Goal: Transaction & Acquisition: Subscribe to service/newsletter

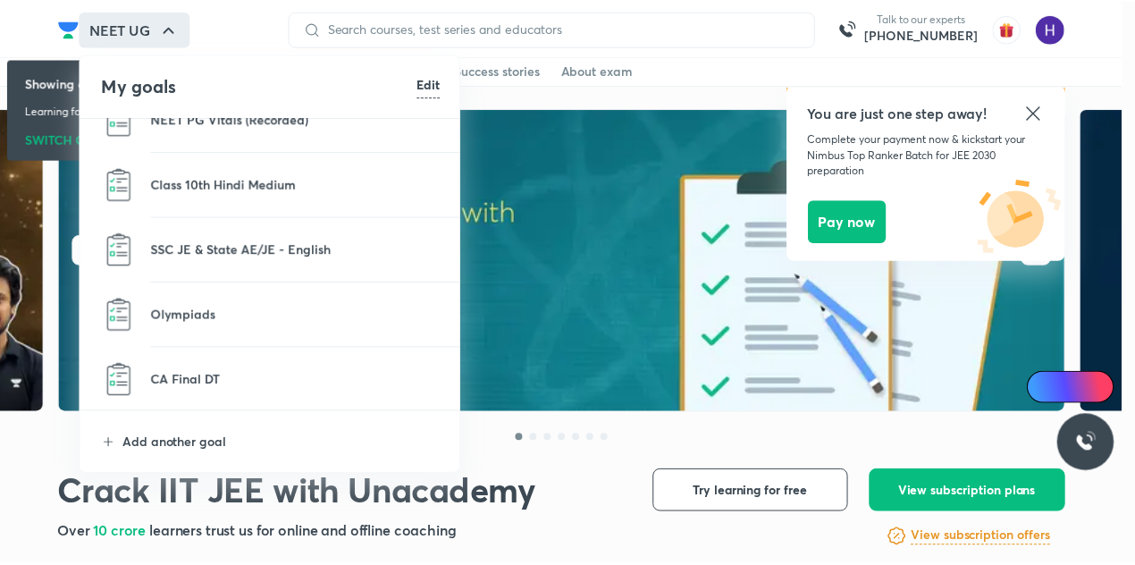
scroll to position [2251, 0]
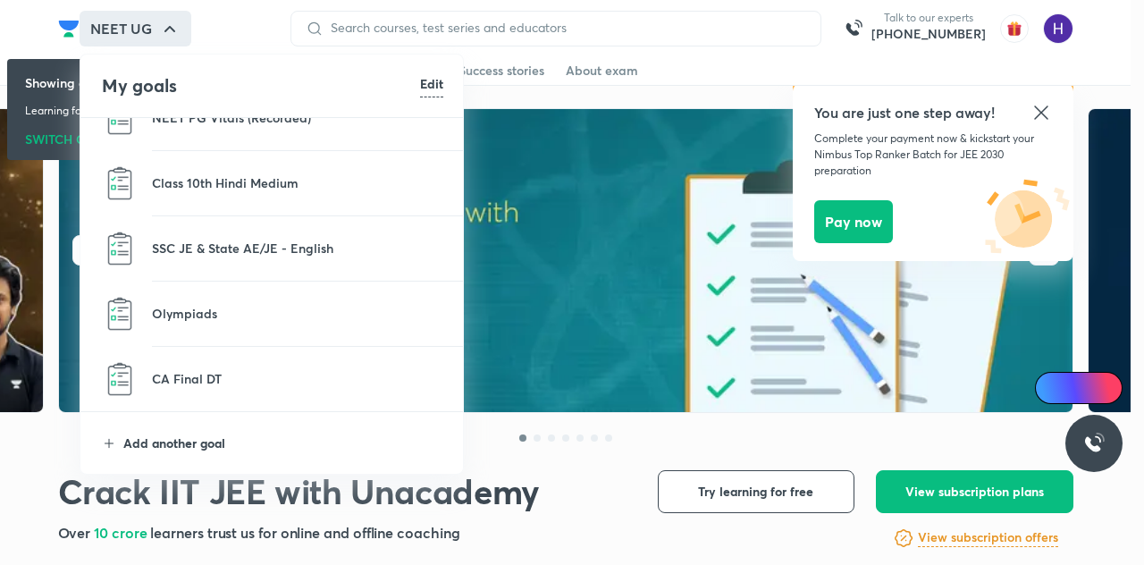
click at [189, 441] on p "Add another goal" at bounding box center [283, 442] width 320 height 19
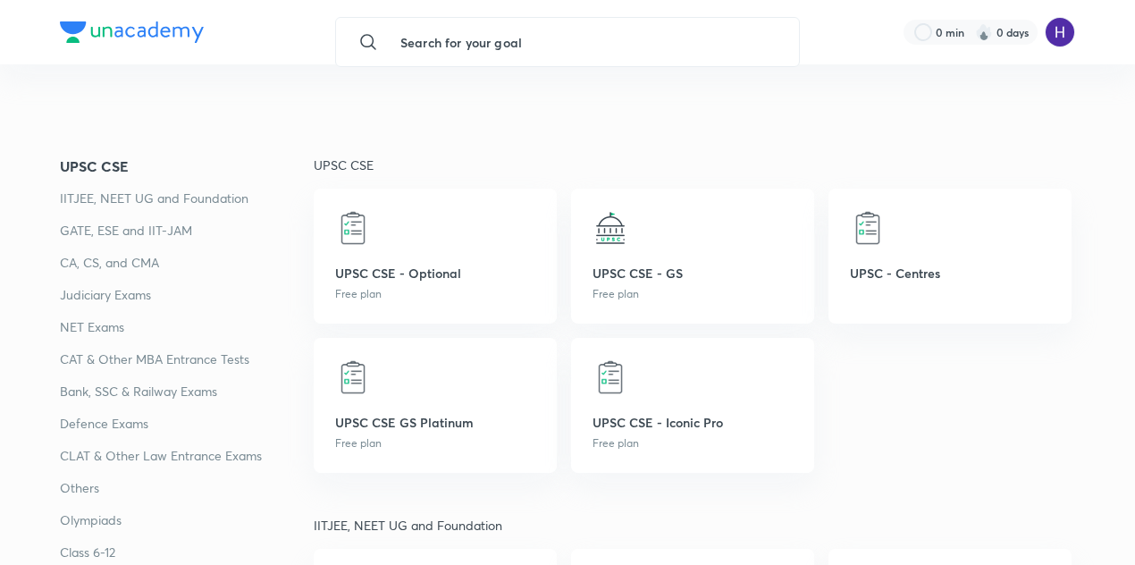
click at [193, 361] on p "CAT & Other MBA Entrance Tests" at bounding box center [187, 358] width 254 height 21
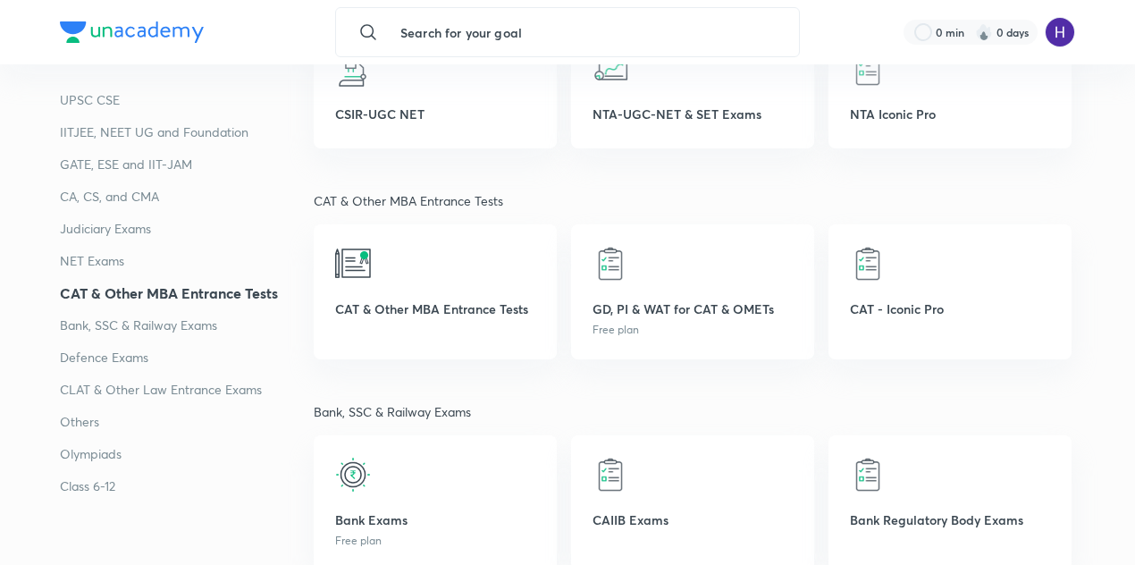
scroll to position [2883, 0]
click at [408, 306] on p "CAT & Other MBA Entrance Tests" at bounding box center [435, 307] width 200 height 19
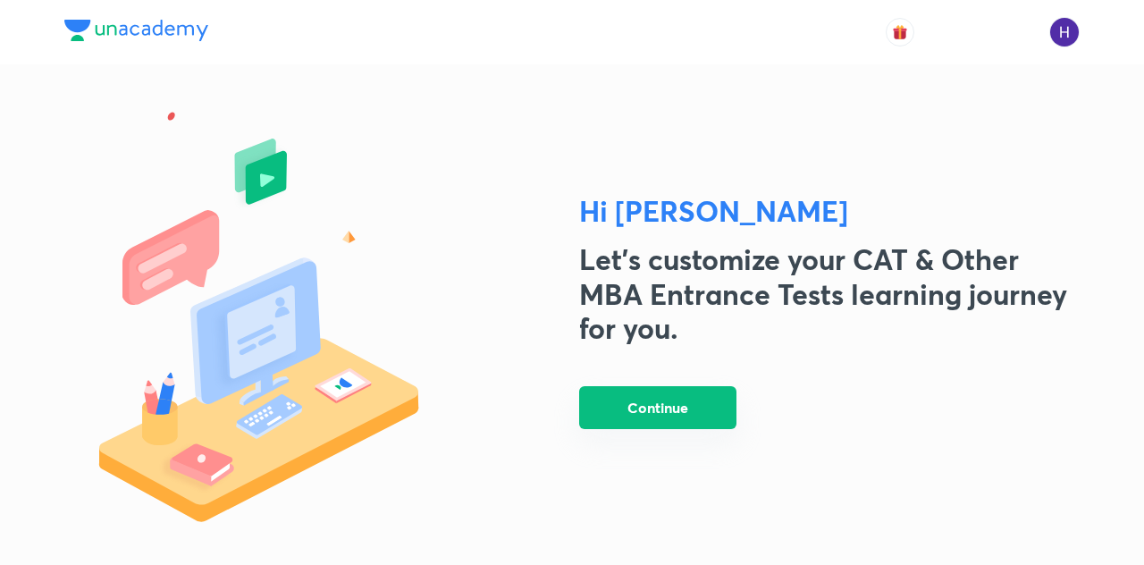
click at [663, 410] on button "Continue" at bounding box center [657, 407] width 157 height 43
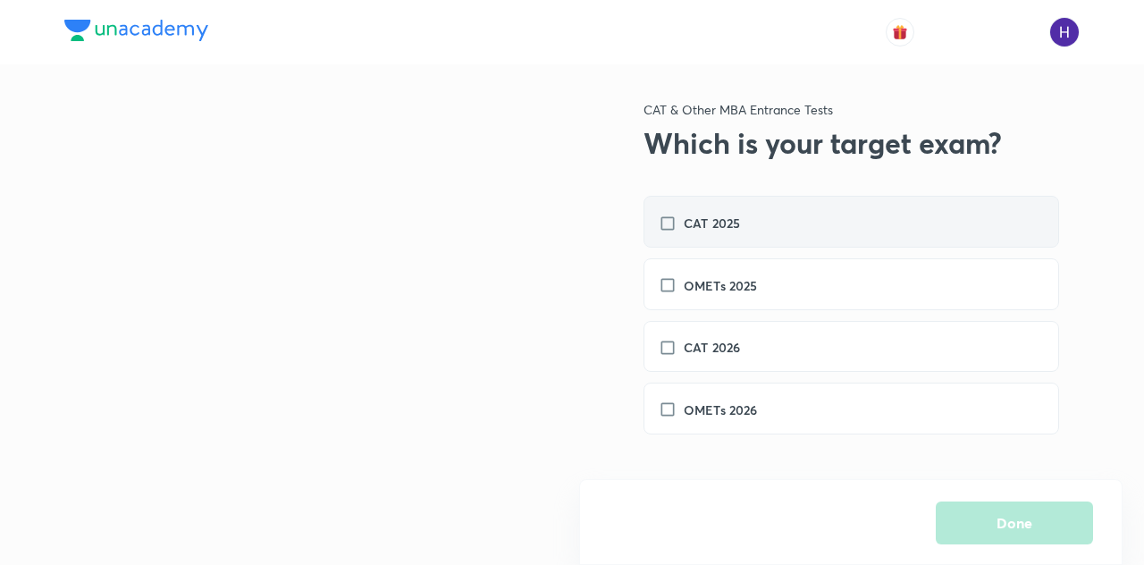
click at [738, 231] on h6 "CAT 2025" at bounding box center [712, 223] width 56 height 19
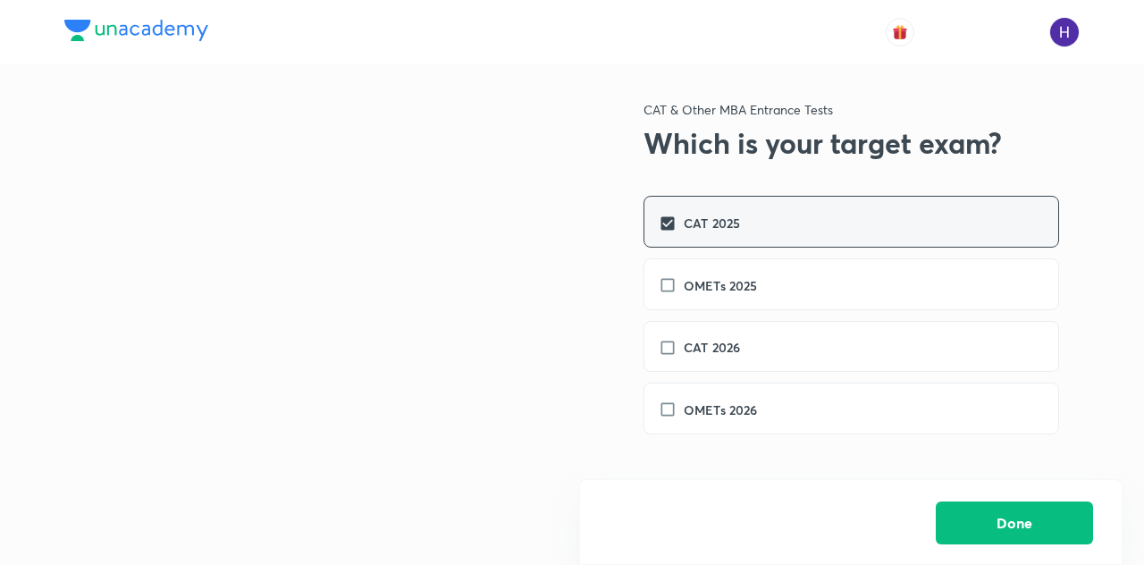
click at [738, 231] on h6 "CAT 2025" at bounding box center [712, 223] width 56 height 19
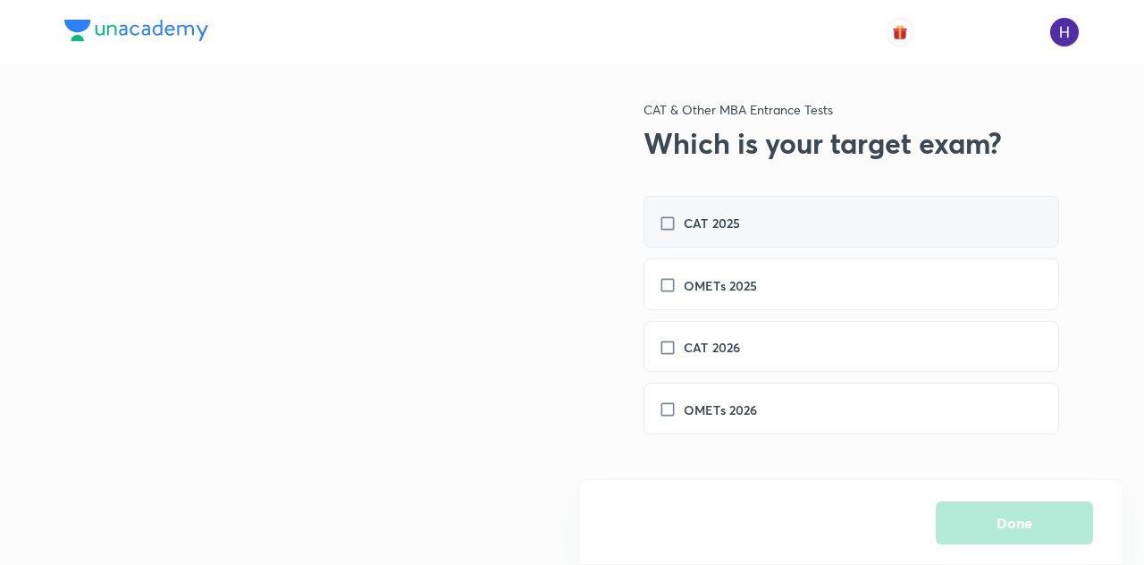
click at [748, 226] on label "CAT 2025" at bounding box center [708, 223] width 99 height 19
checkbox input "true"
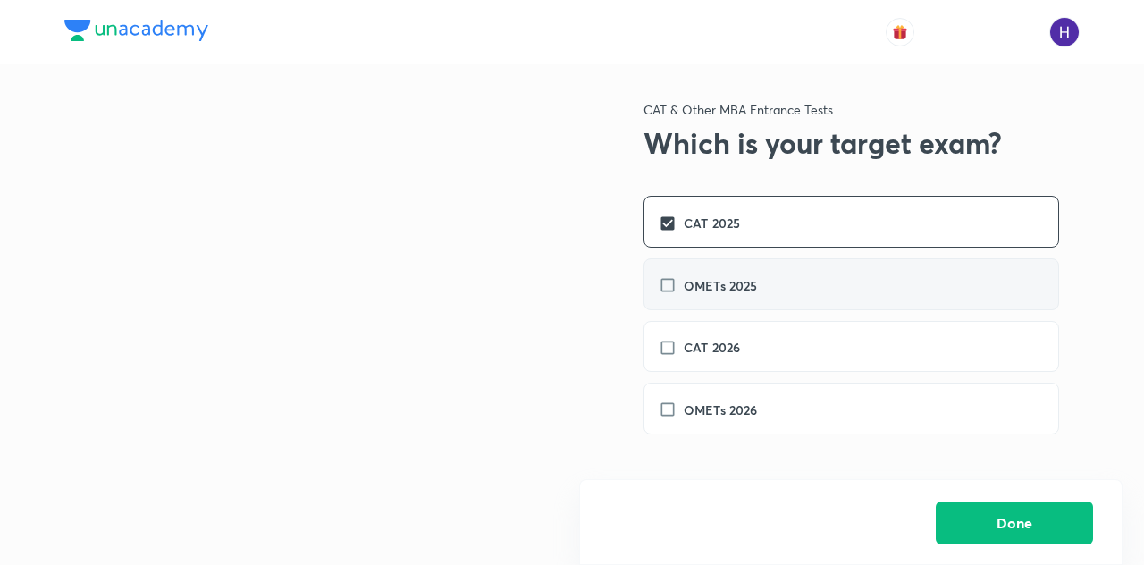
click at [757, 284] on h6 "OMETs 2025" at bounding box center [721, 285] width 74 height 19
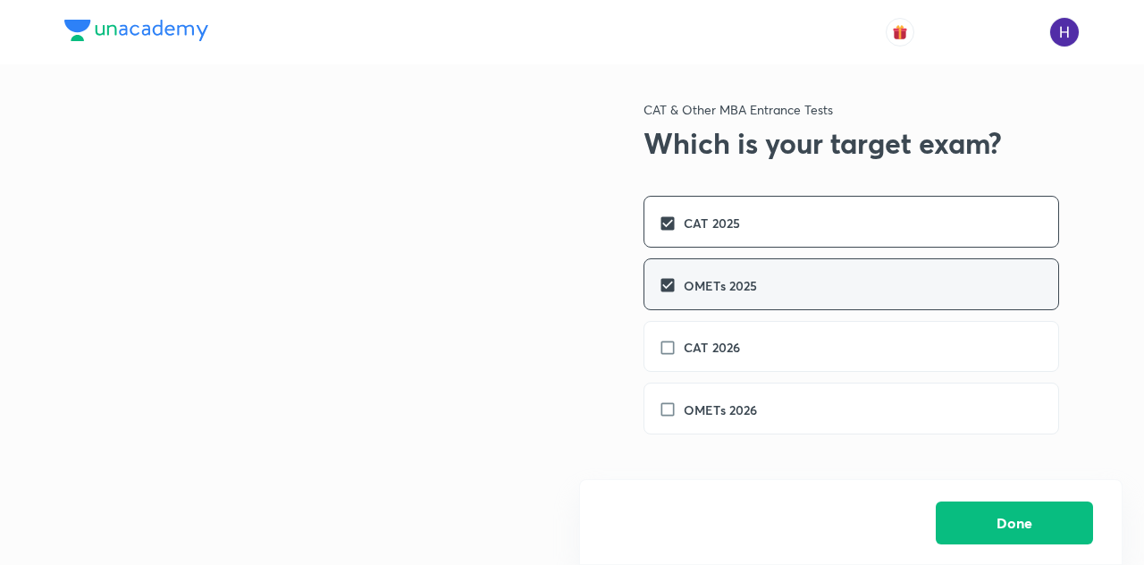
checkbox input "true"
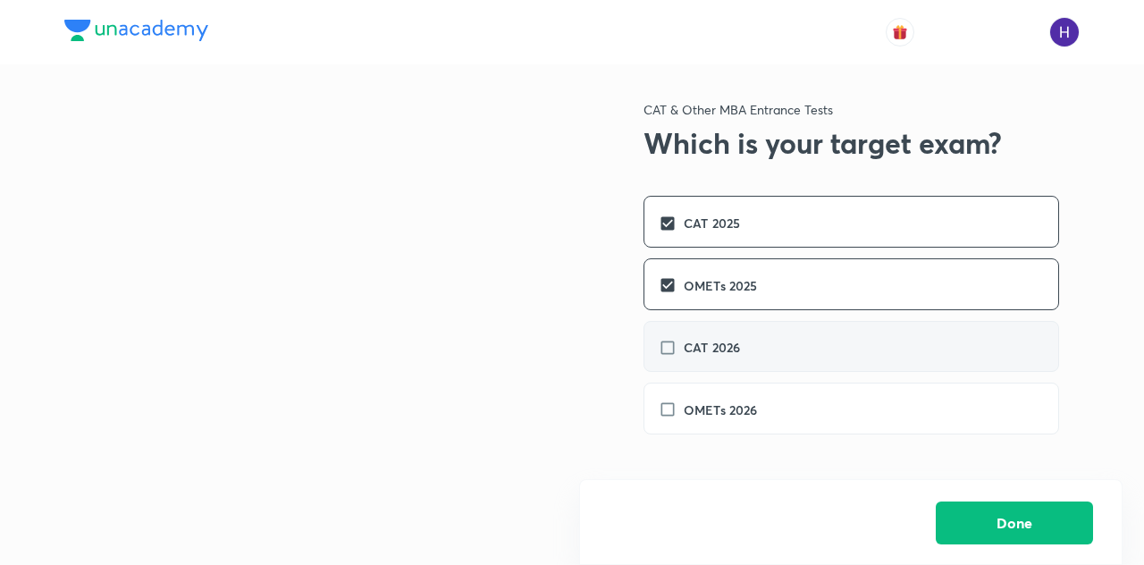
click at [697, 360] on div "CAT 2026" at bounding box center [851, 347] width 416 height 52
checkbox input "true"
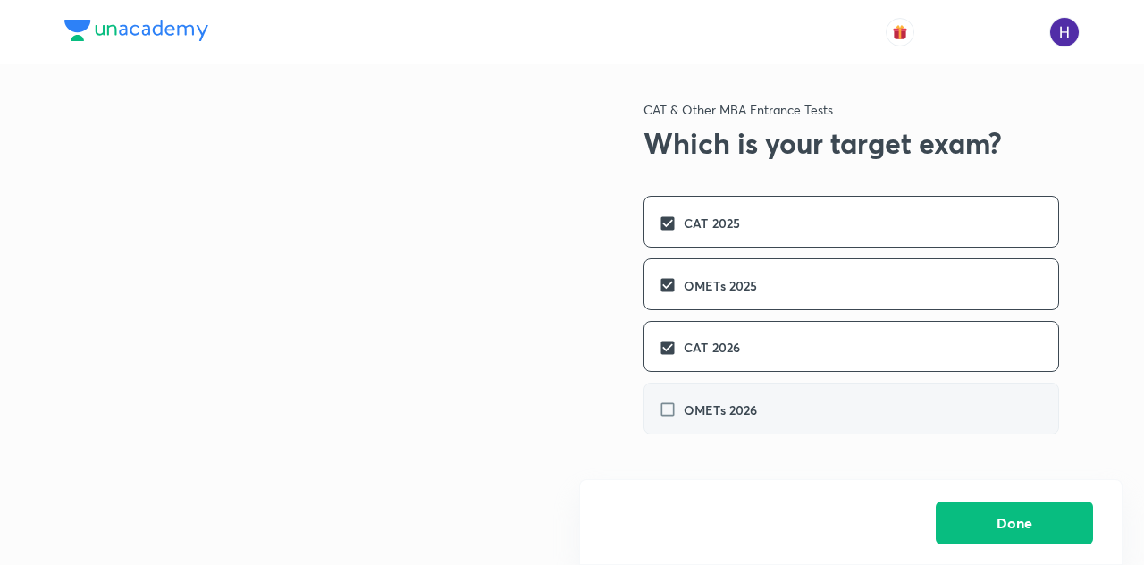
click at [779, 410] on div "OMETs 2026" at bounding box center [851, 408] width 416 height 52
checkbox input "true"
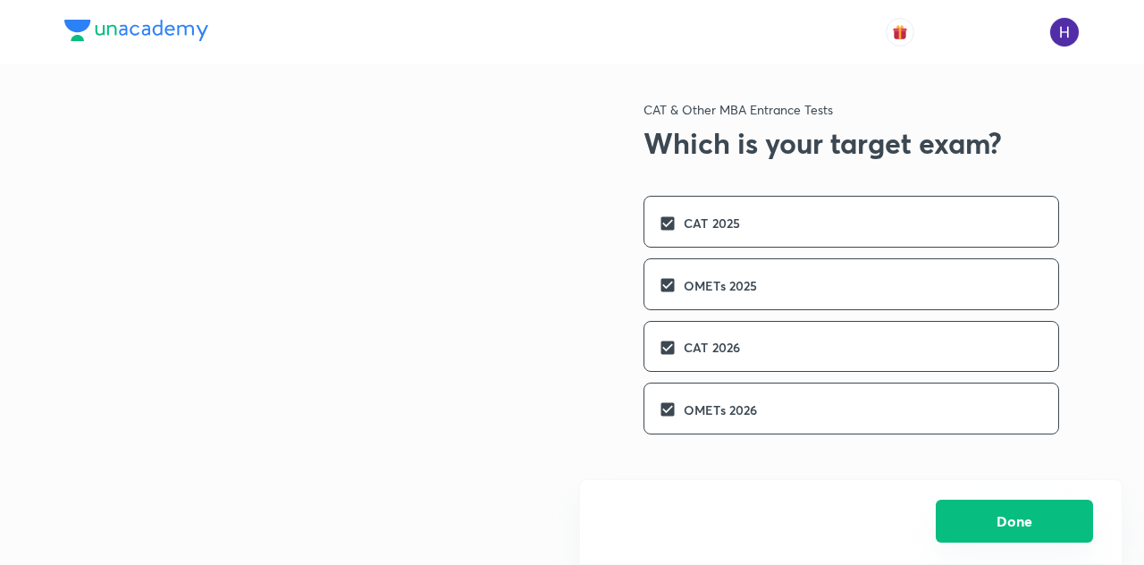
click at [978, 540] on button "Done" at bounding box center [1014, 520] width 157 height 43
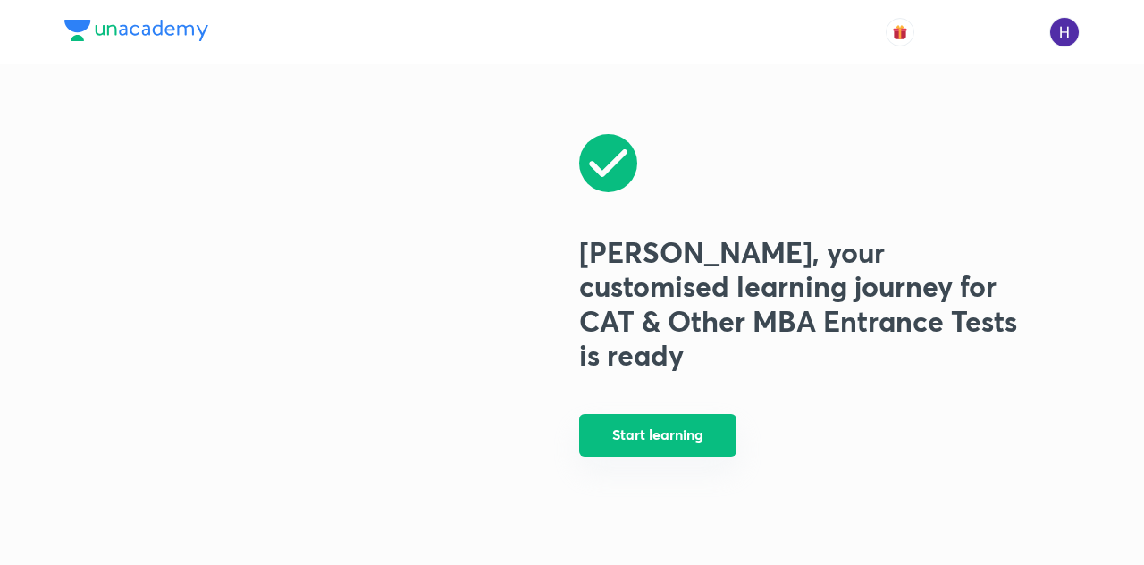
click at [686, 437] on button "Start learning" at bounding box center [657, 435] width 157 height 43
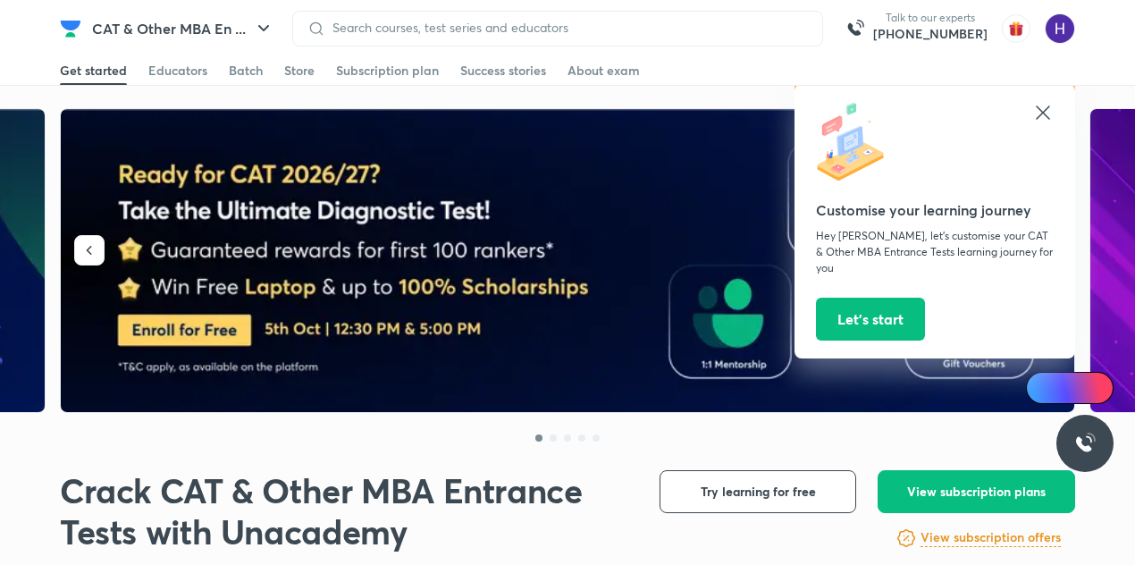
click at [1044, 108] on icon at bounding box center [1042, 112] width 21 height 21
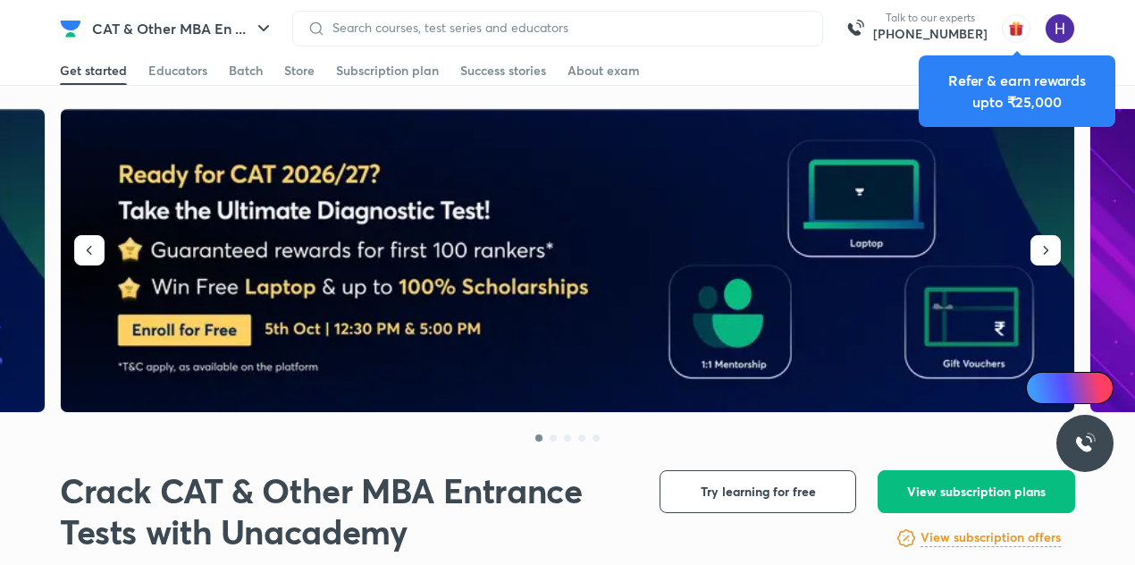
click at [1048, 76] on div "Refer & earn rewards upto ₹25,000" at bounding box center [1017, 91] width 168 height 43
click at [1019, 28] on img "button" at bounding box center [1016, 28] width 29 height 29
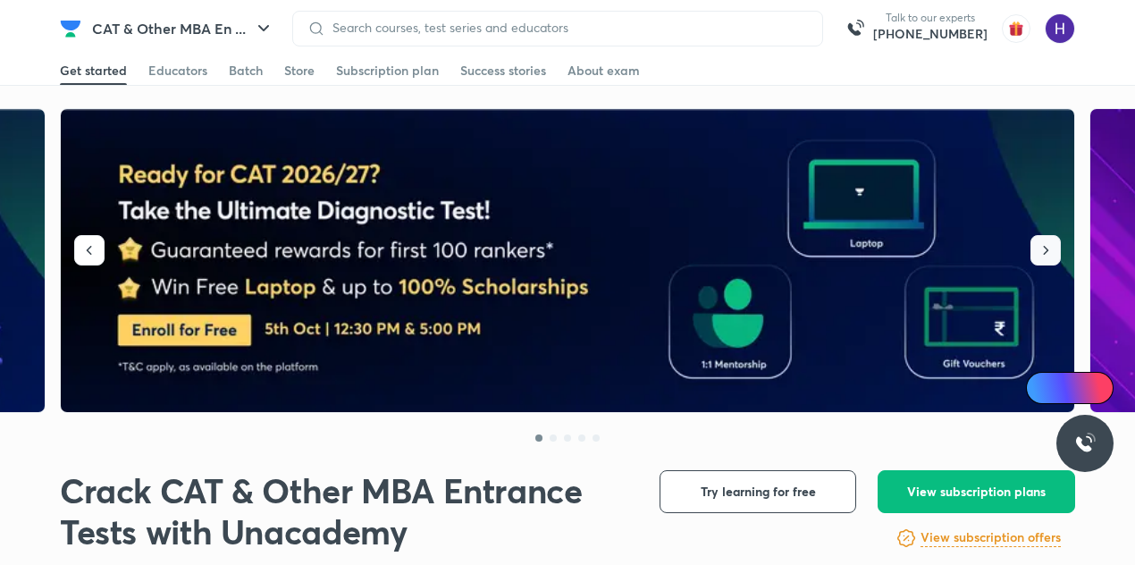
click at [1044, 255] on icon "button" at bounding box center [1046, 250] width 18 height 18
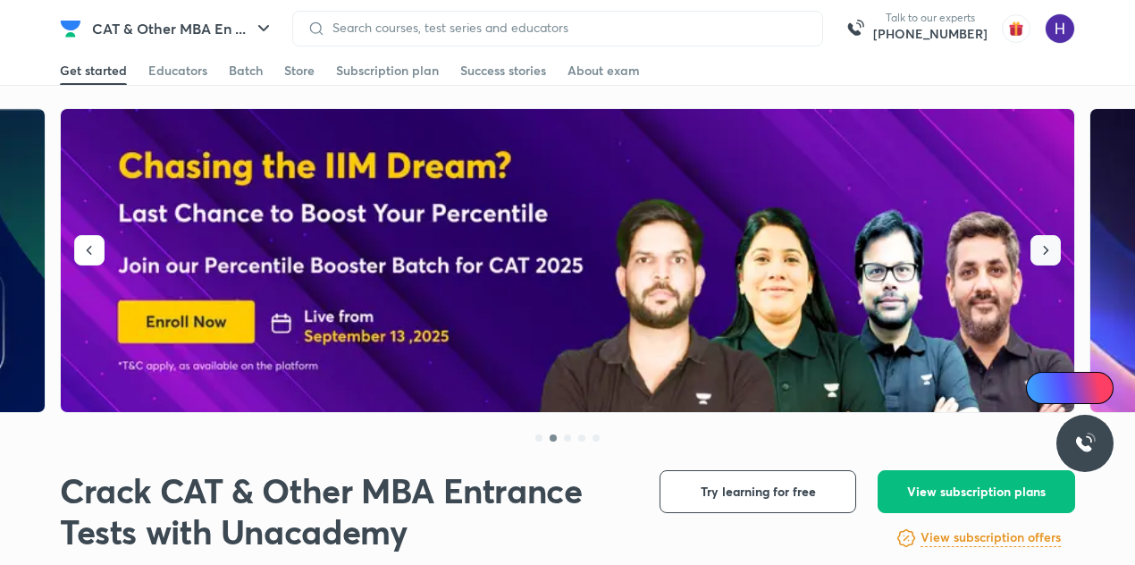
click at [1044, 255] on icon "button" at bounding box center [1046, 250] width 18 height 18
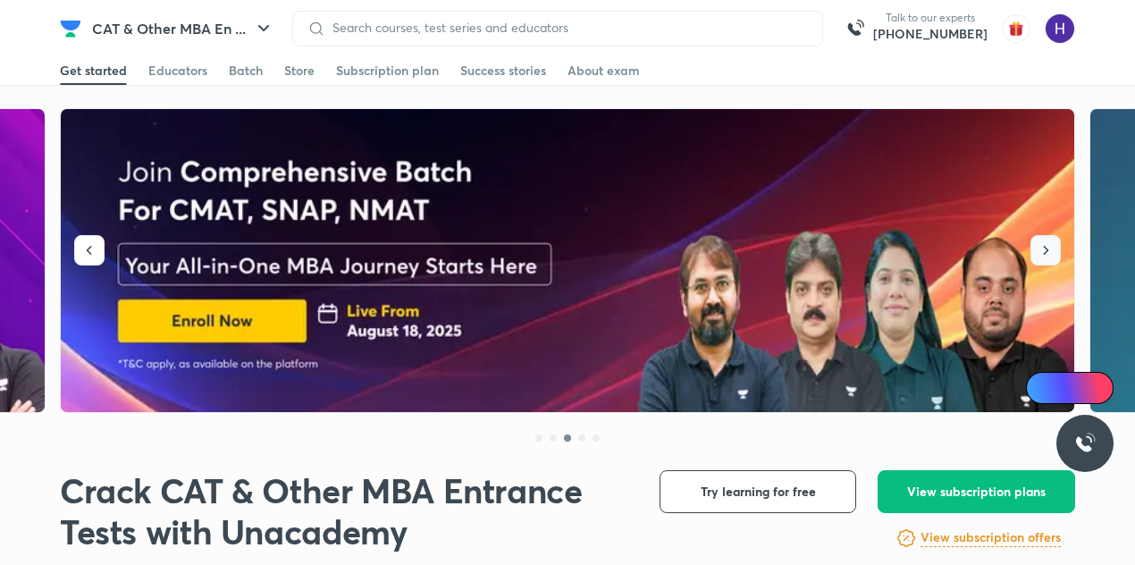
click at [1044, 255] on icon "button" at bounding box center [1046, 250] width 18 height 18
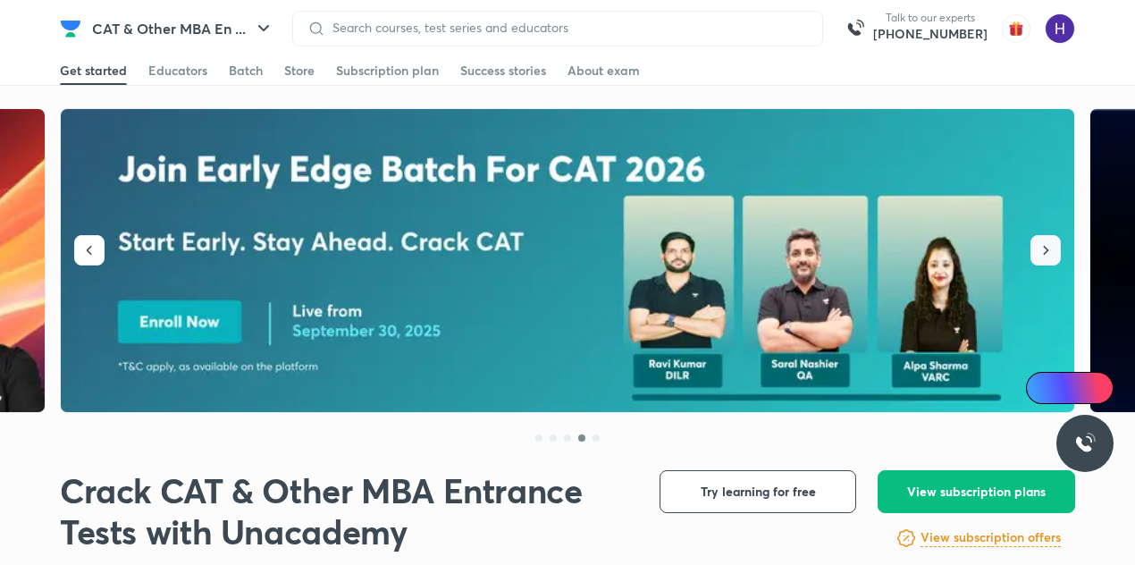
click at [1044, 255] on icon "button" at bounding box center [1046, 250] width 18 height 18
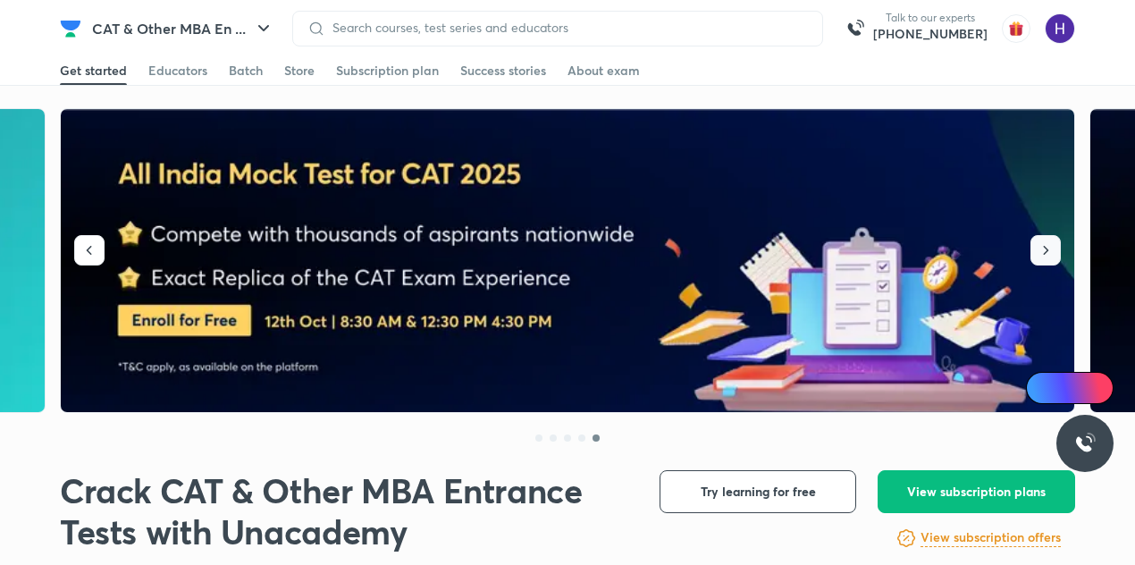
click at [1044, 255] on icon "button" at bounding box center [1046, 250] width 18 height 18
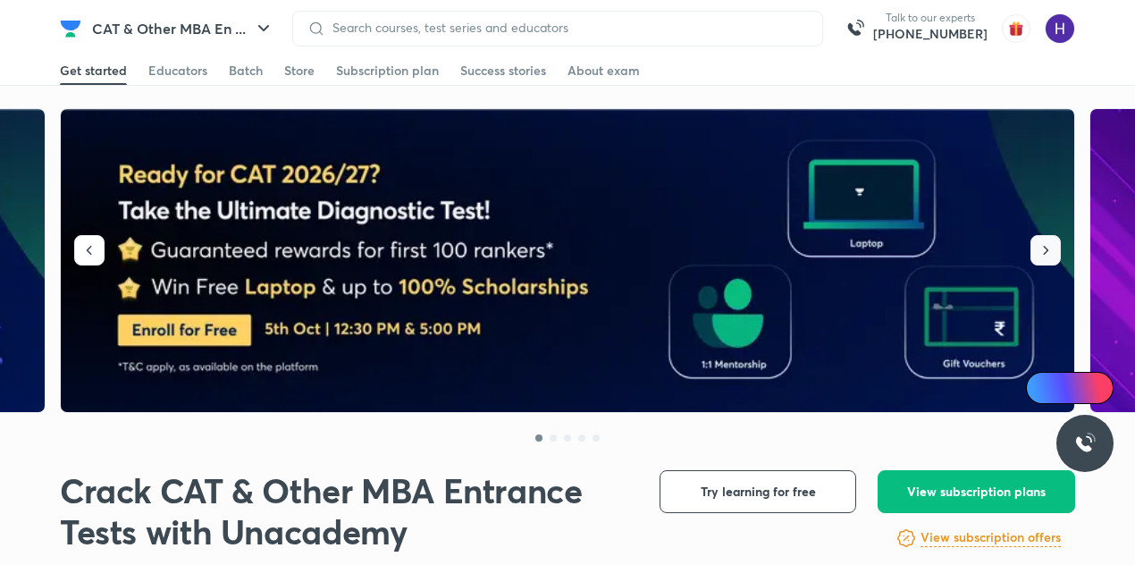
click at [1044, 255] on icon "button" at bounding box center [1046, 250] width 18 height 18
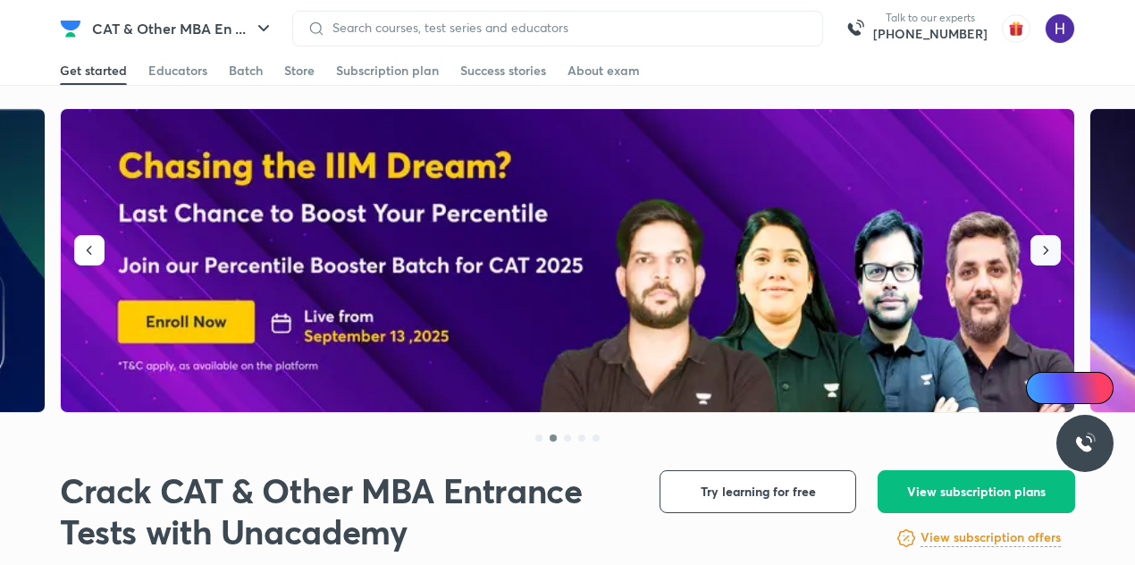
click at [1044, 255] on icon "button" at bounding box center [1046, 250] width 18 height 18
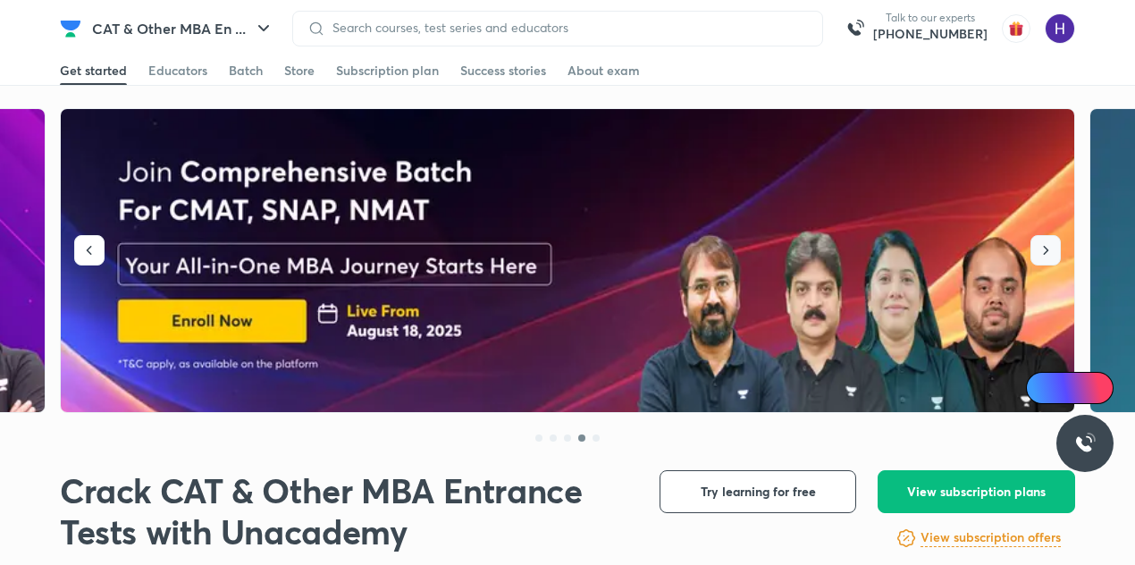
click at [1044, 255] on icon "button" at bounding box center [1046, 250] width 18 height 18
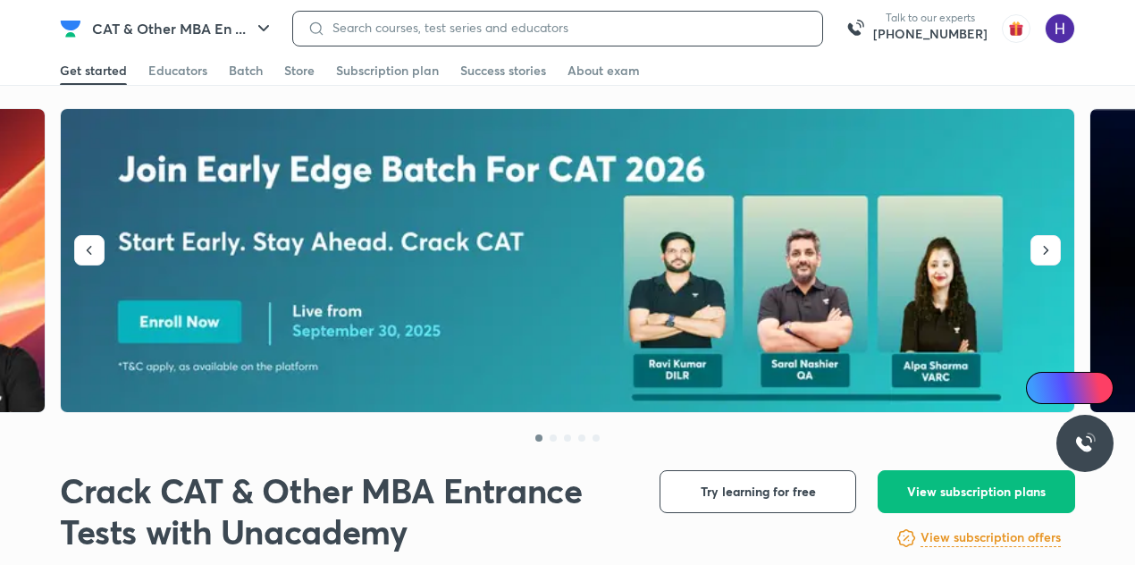
click at [402, 22] on input at bounding box center [566, 28] width 483 height 14
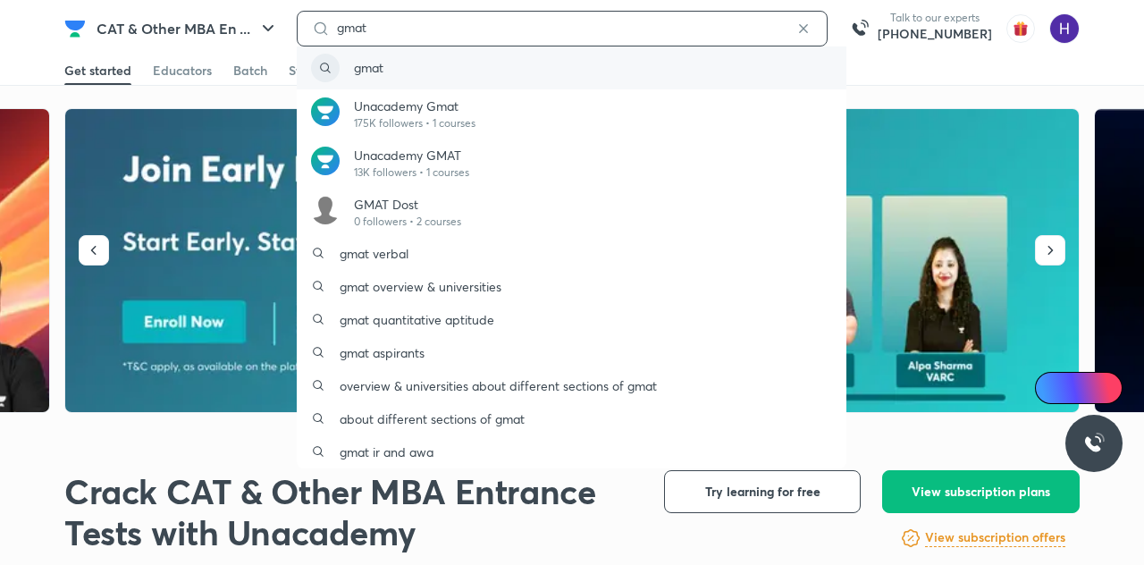
type input "gmat"
click at [386, 65] on div "gmat" at bounding box center [572, 67] width 550 height 43
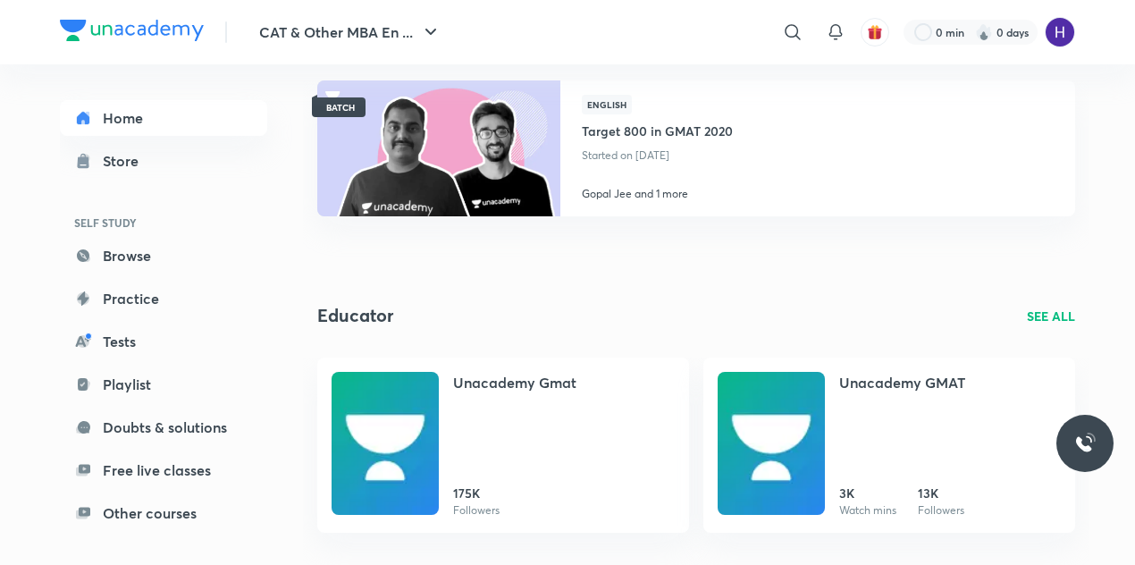
scroll to position [1295, 0]
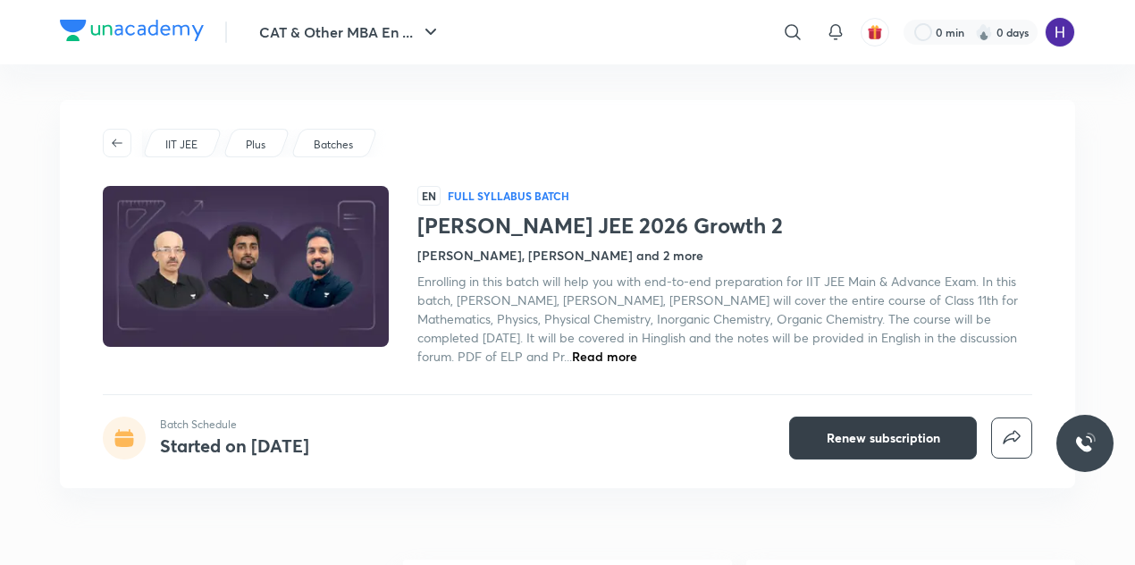
click at [849, 446] on span "Renew subscription" at bounding box center [883, 438] width 113 height 18
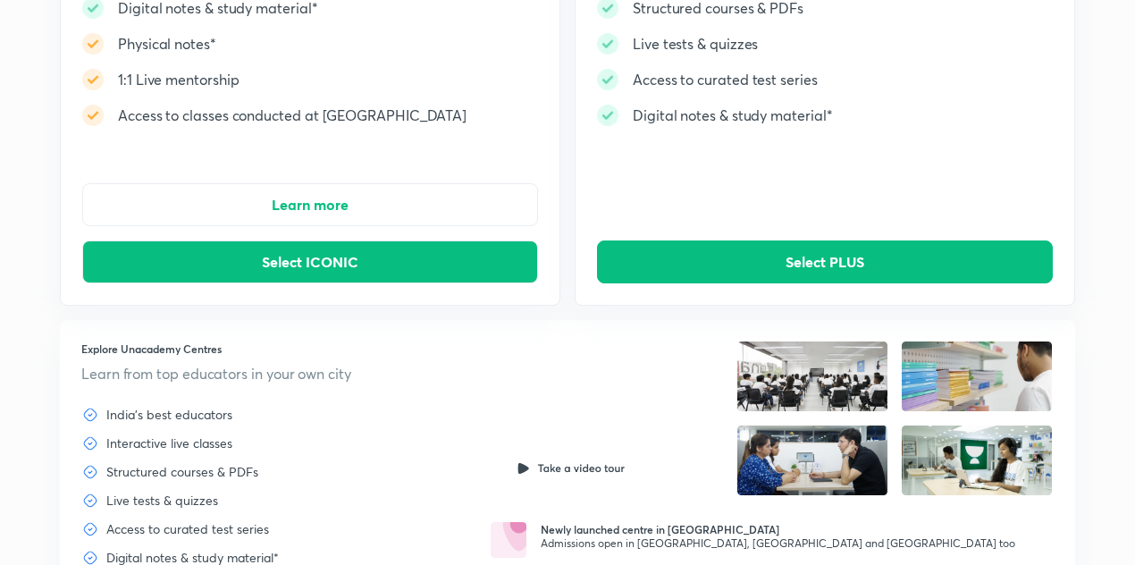
scroll to position [330, 0]
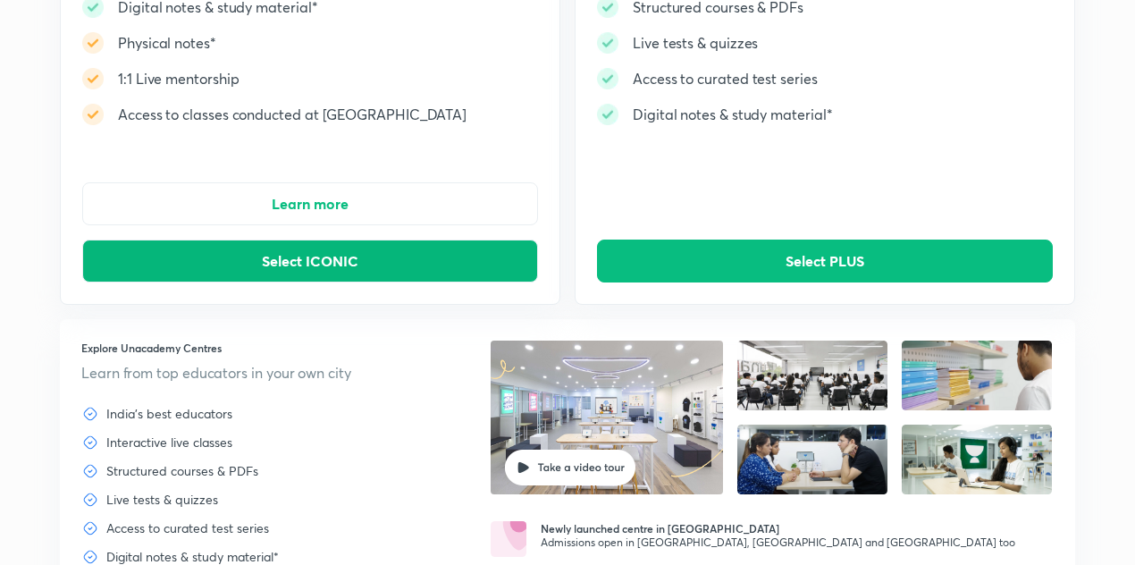
click at [277, 269] on span "Select ICONIC" at bounding box center [310, 261] width 97 height 18
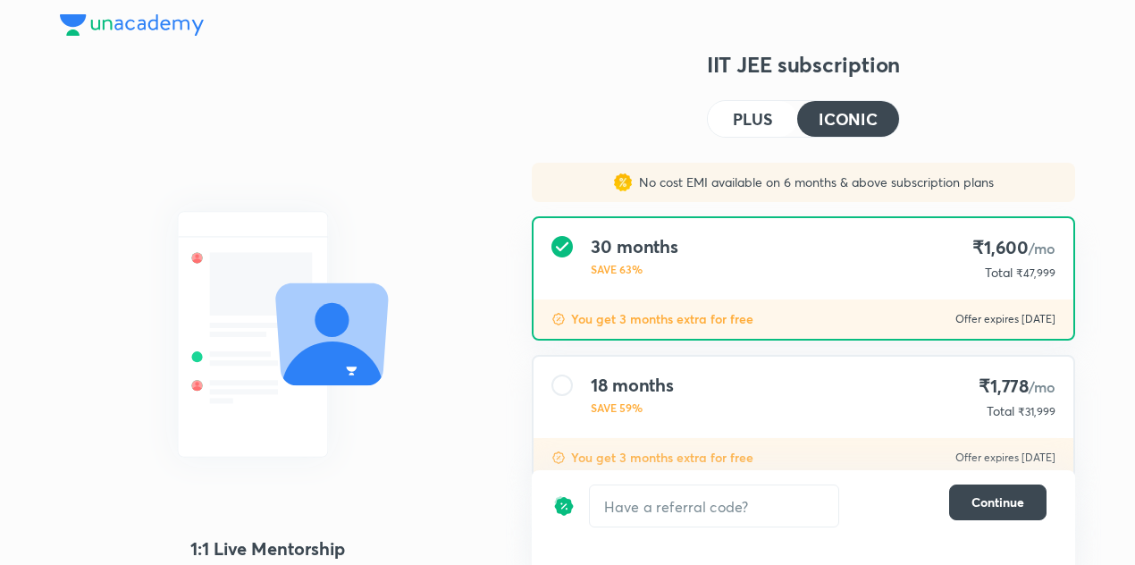
scroll to position [265, 0]
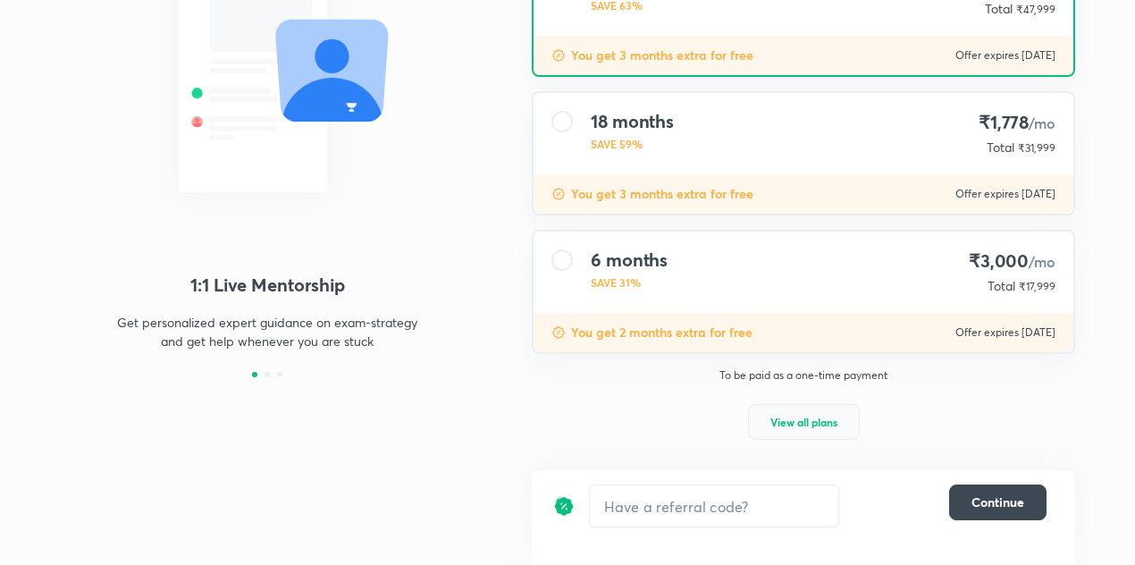
click at [776, 432] on button "View all plans" at bounding box center [804, 422] width 112 height 36
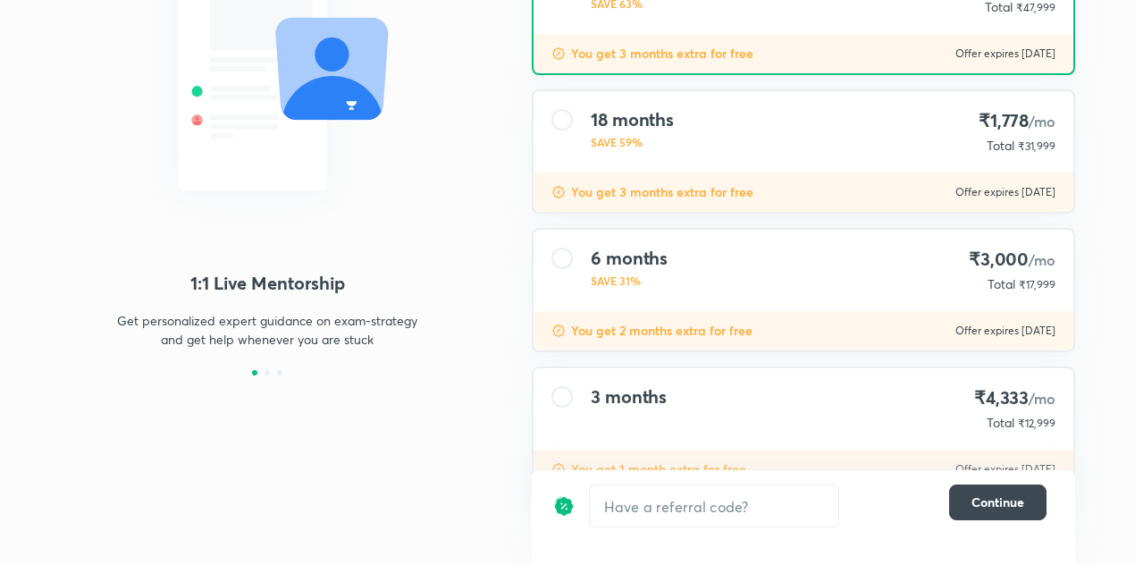
scroll to position [326, 0]
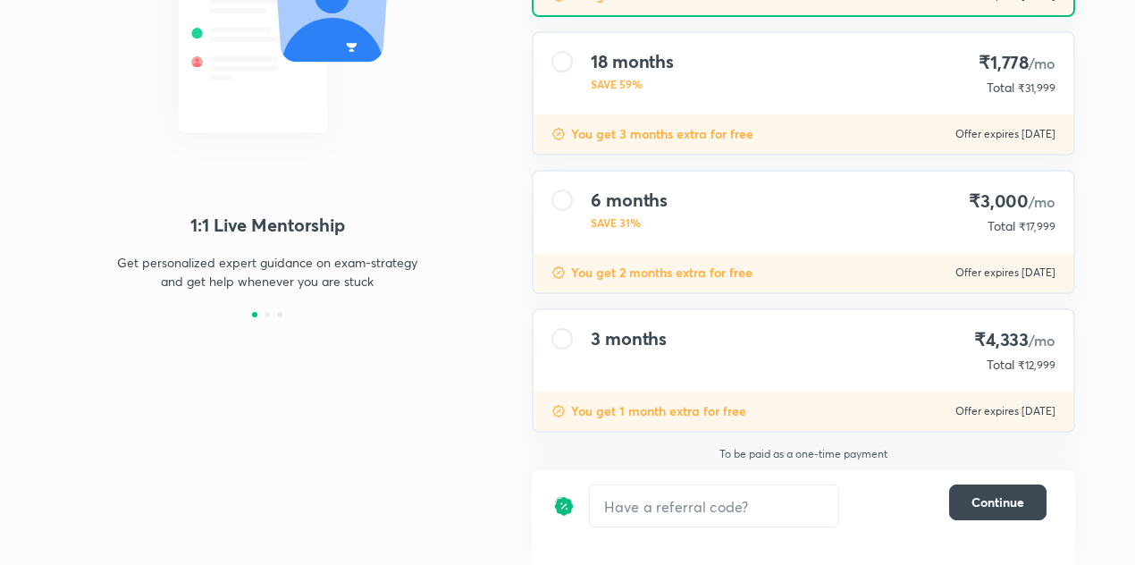
click at [693, 378] on div "3 months ₹4,333 /mo Total ₹12,999" at bounding box center [803, 350] width 540 height 81
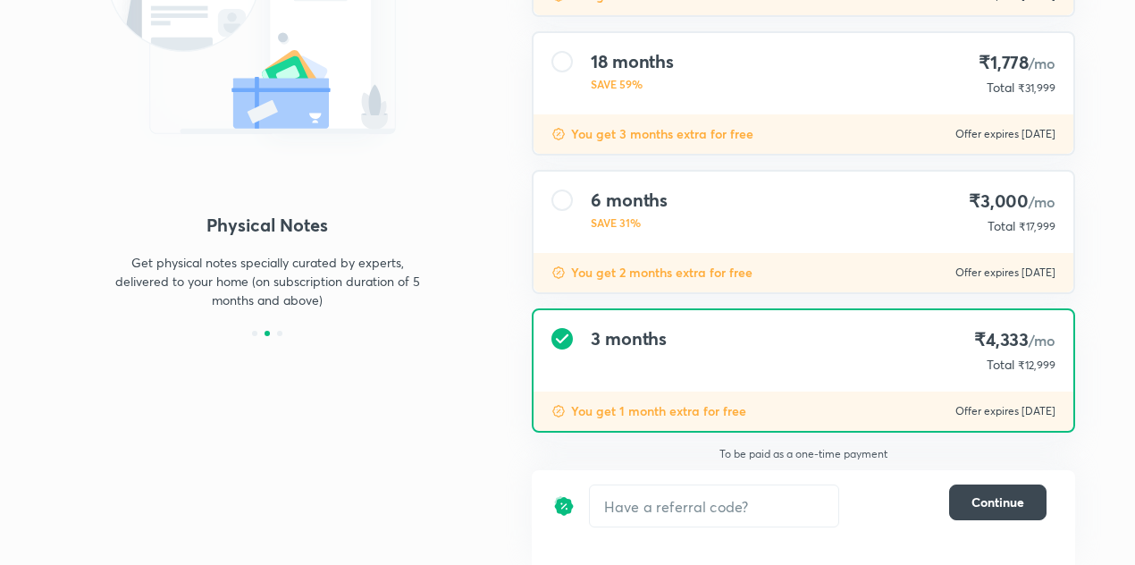
click at [1040, 362] on span "₹12,999" at bounding box center [1037, 364] width 38 height 13
copy span "12,999"
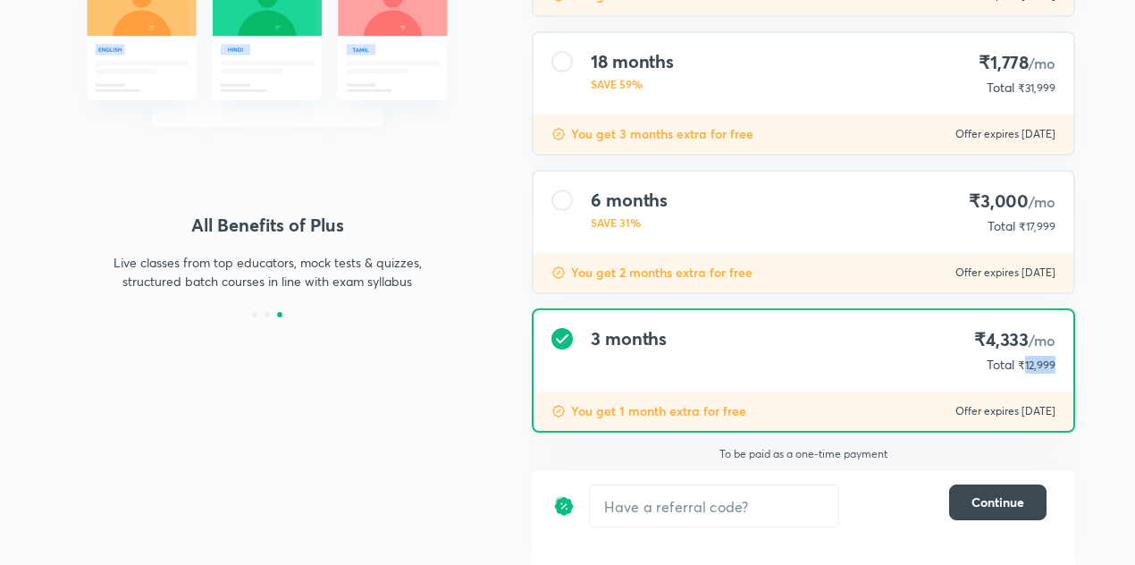
scroll to position [0, 0]
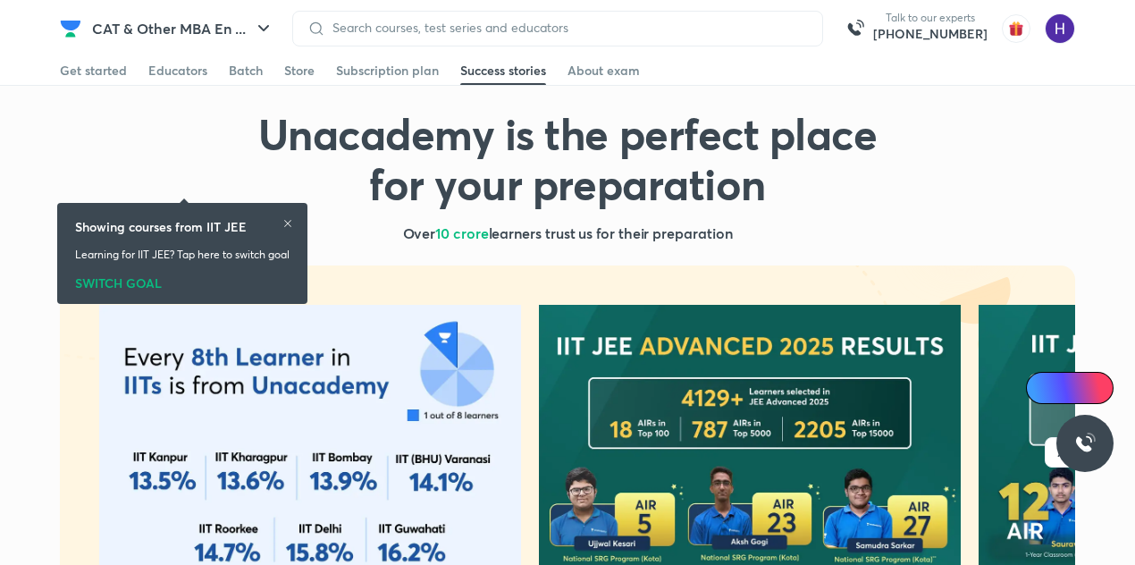
scroll to position [144, 0]
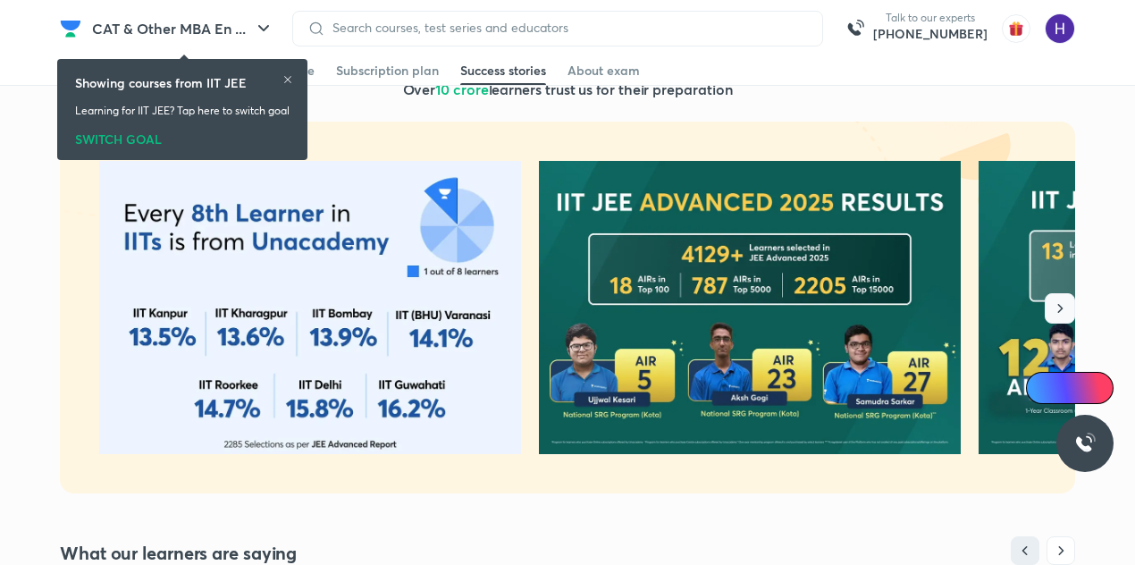
click at [1047, 305] on button "button" at bounding box center [1060, 308] width 30 height 30
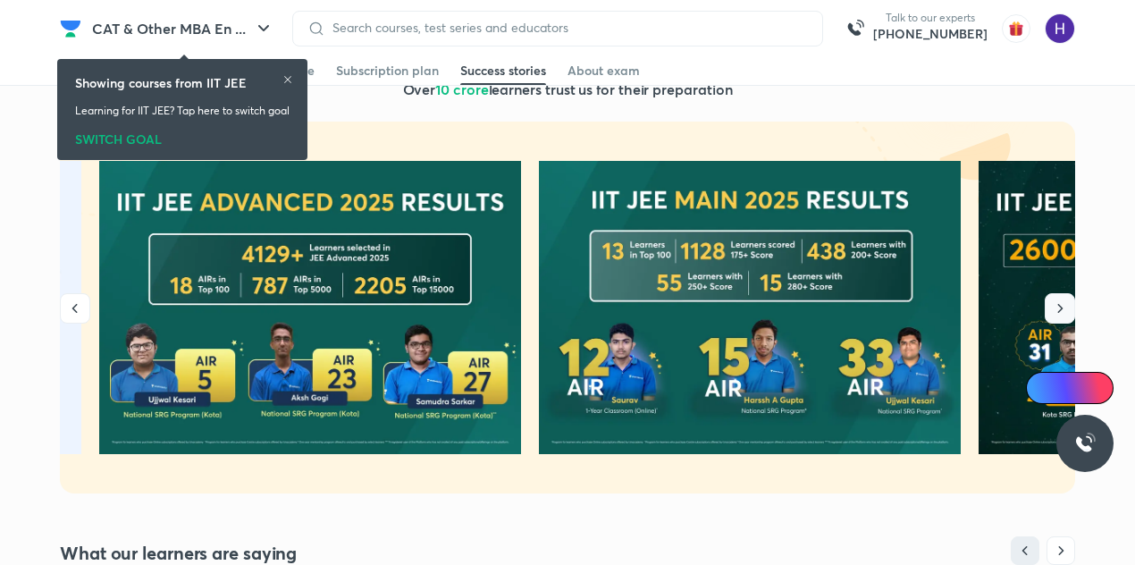
click at [1059, 308] on icon "button" at bounding box center [1060, 308] width 18 height 18
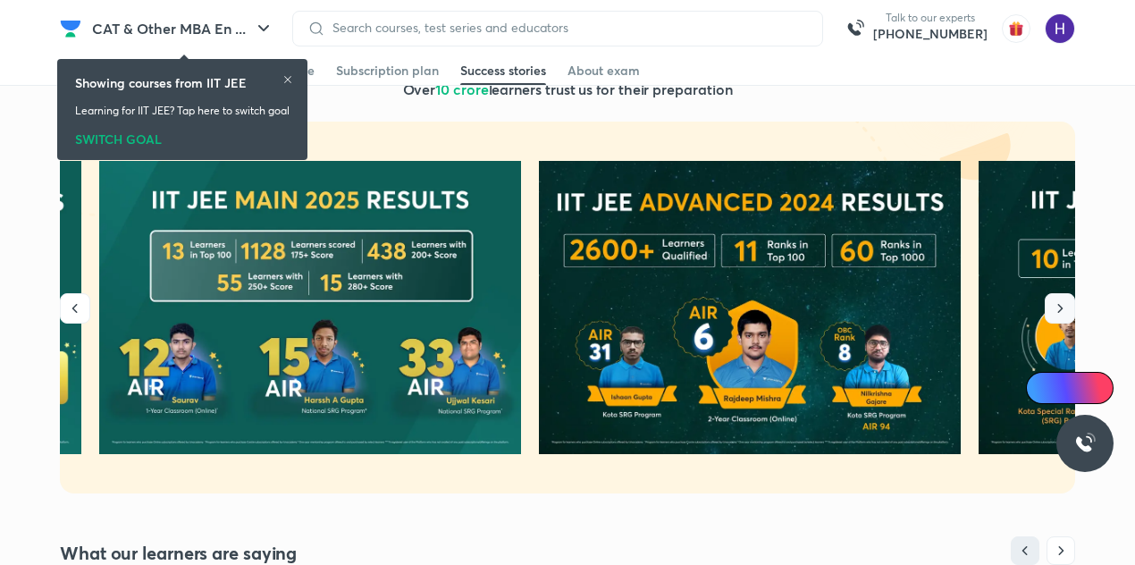
click at [1059, 308] on icon "button" at bounding box center [1060, 308] width 18 height 18
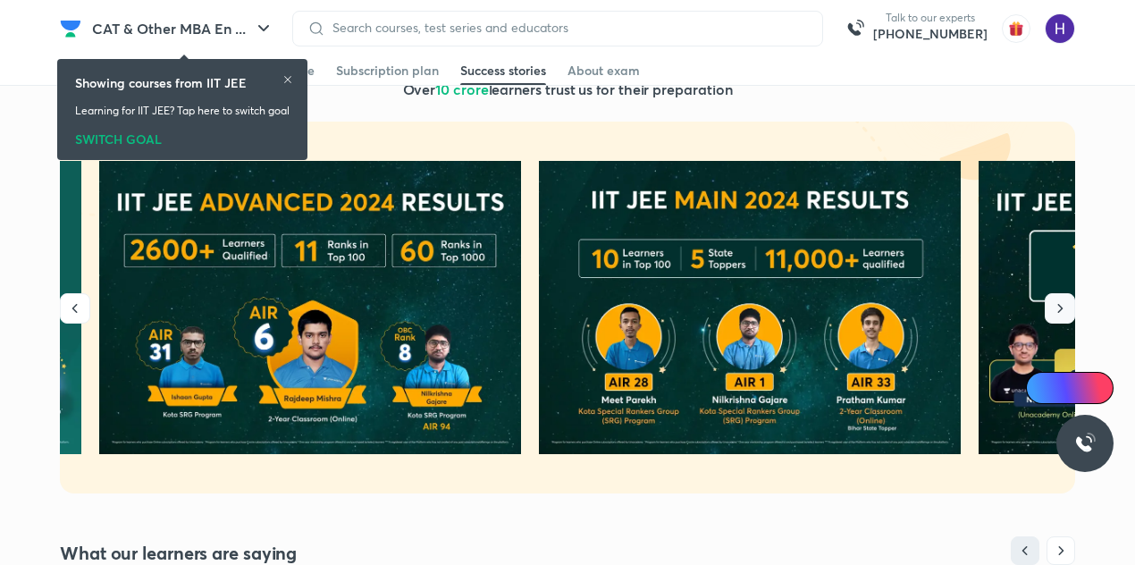
click at [1059, 308] on icon "button" at bounding box center [1060, 308] width 18 height 18
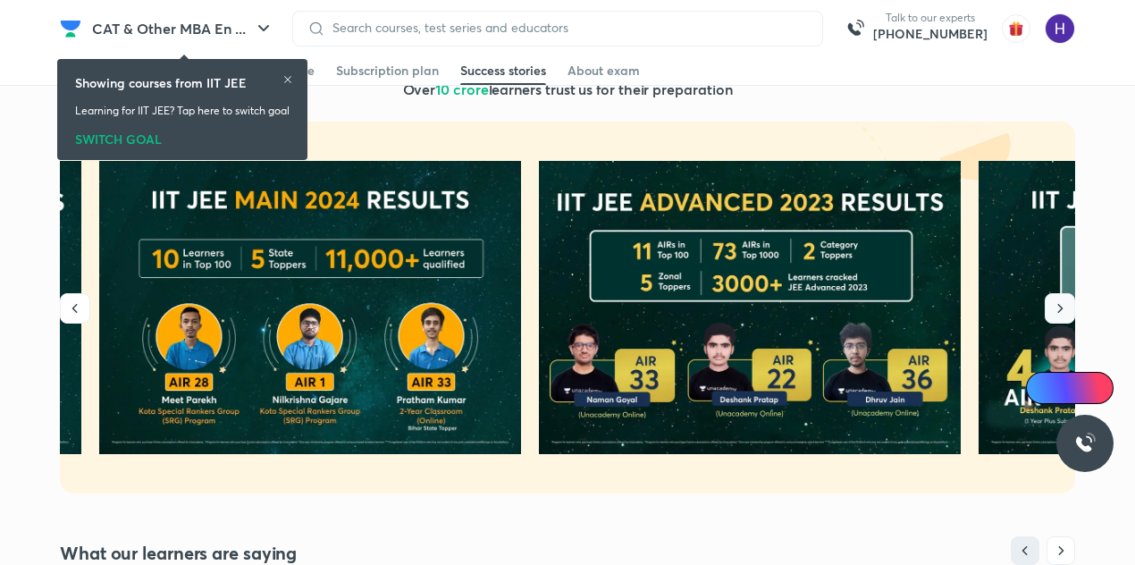
click at [1059, 308] on icon "button" at bounding box center [1060, 308] width 18 height 18
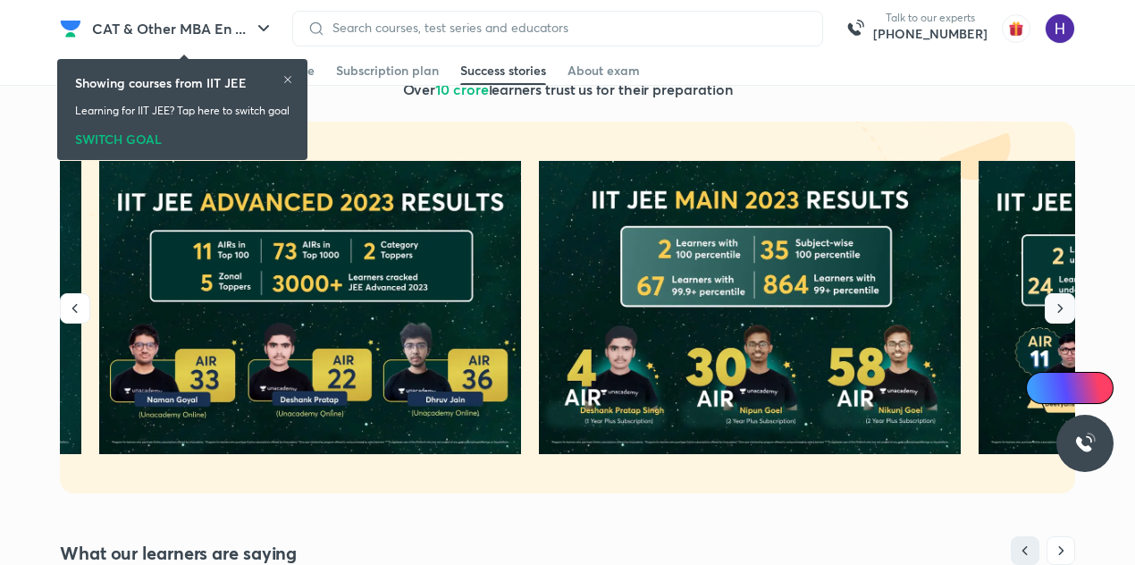
click at [1059, 308] on icon "button" at bounding box center [1060, 308] width 18 height 18
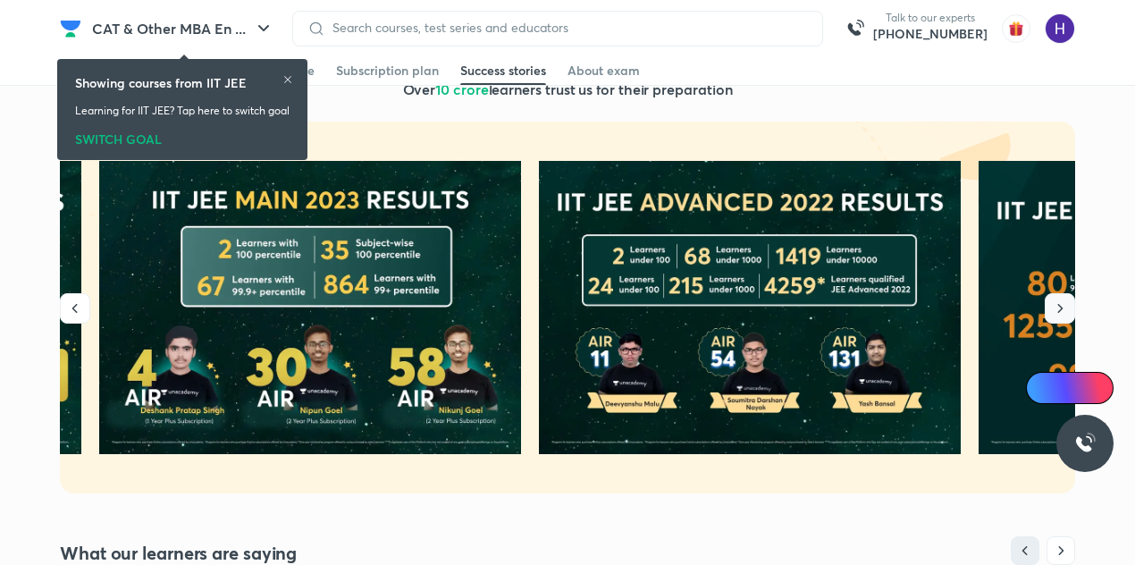
click at [1059, 308] on icon "button" at bounding box center [1060, 308] width 18 height 18
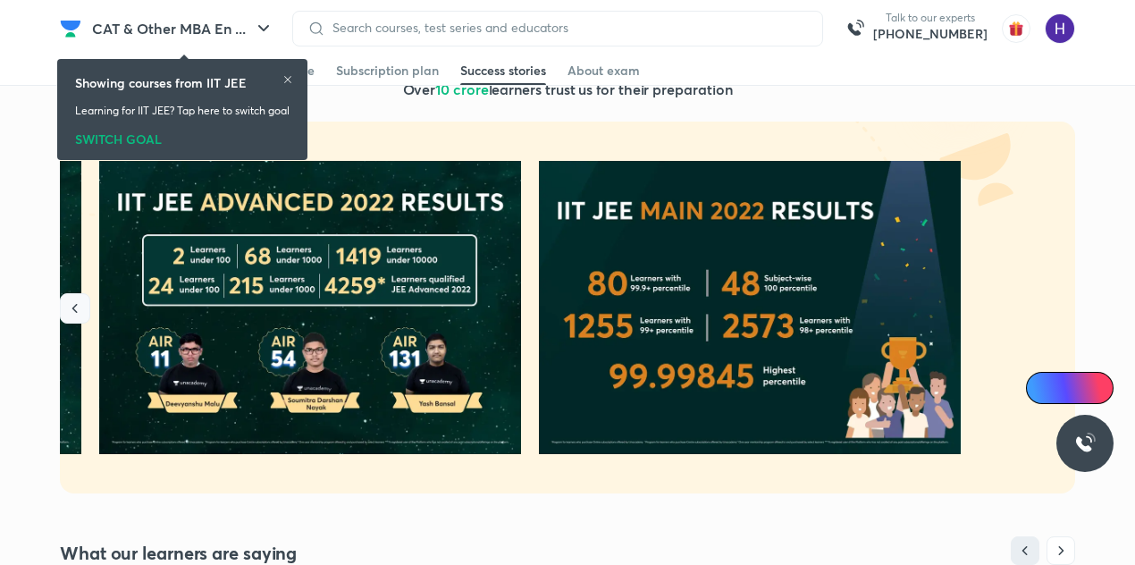
click at [63, 318] on button "button" at bounding box center [75, 308] width 30 height 30
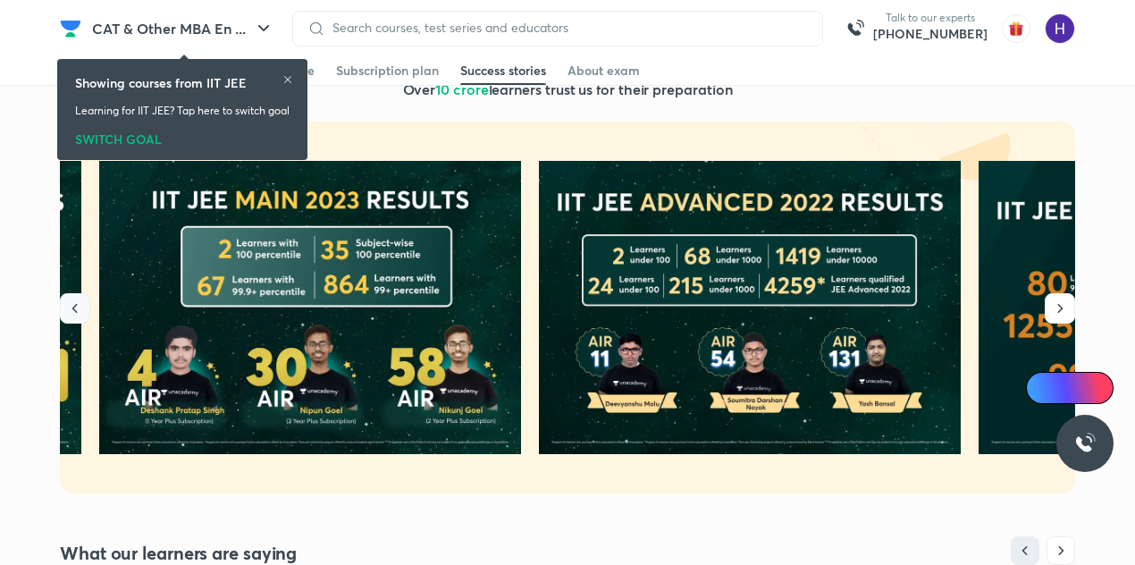
click at [63, 318] on button "button" at bounding box center [75, 308] width 30 height 30
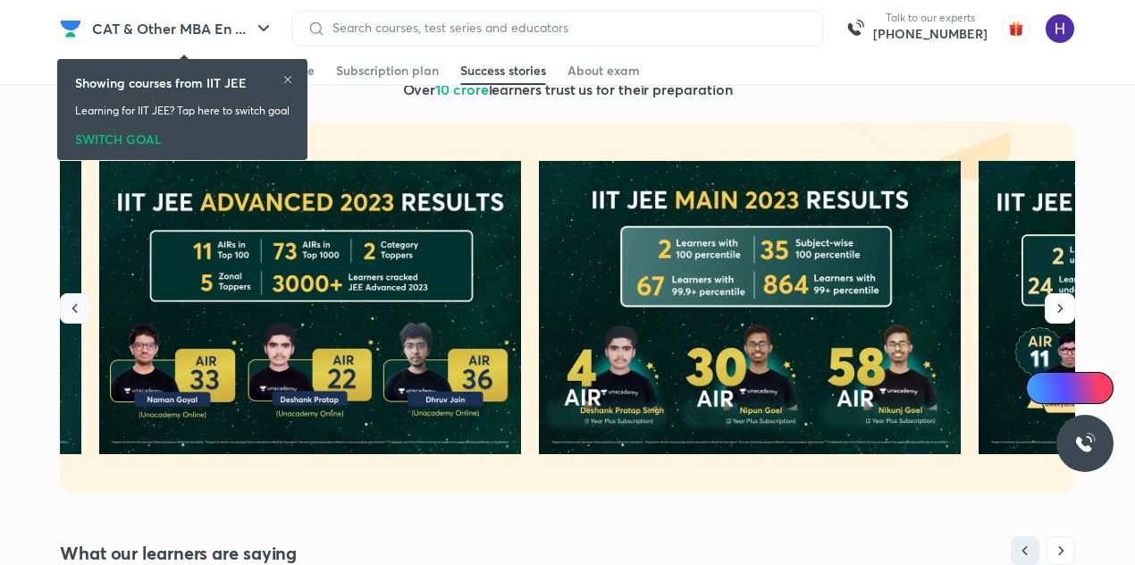
click at [63, 318] on button "button" at bounding box center [75, 308] width 30 height 30
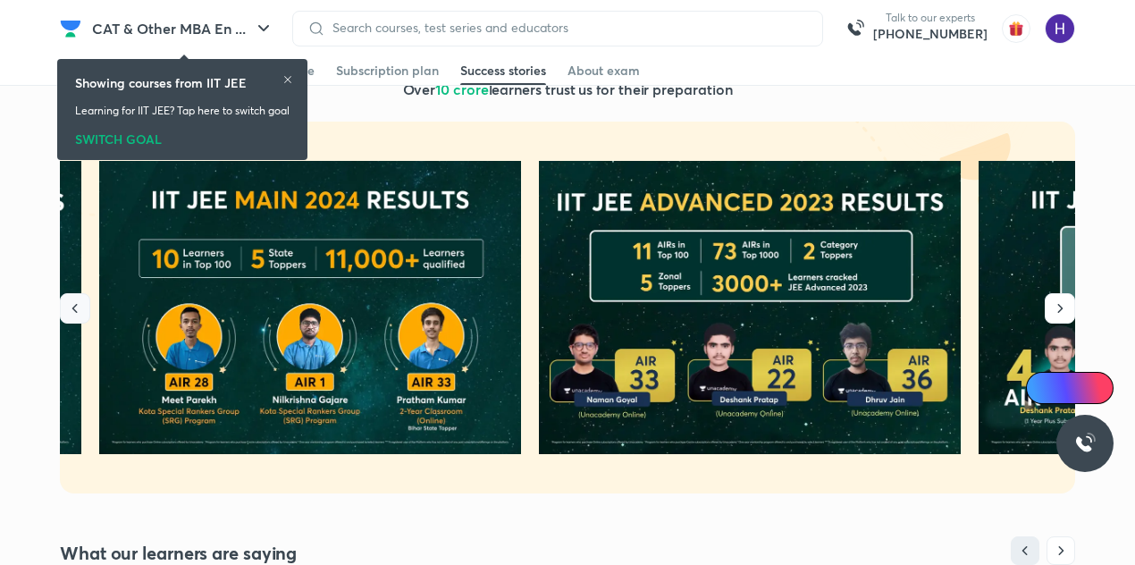
click at [63, 318] on button "button" at bounding box center [75, 308] width 30 height 30
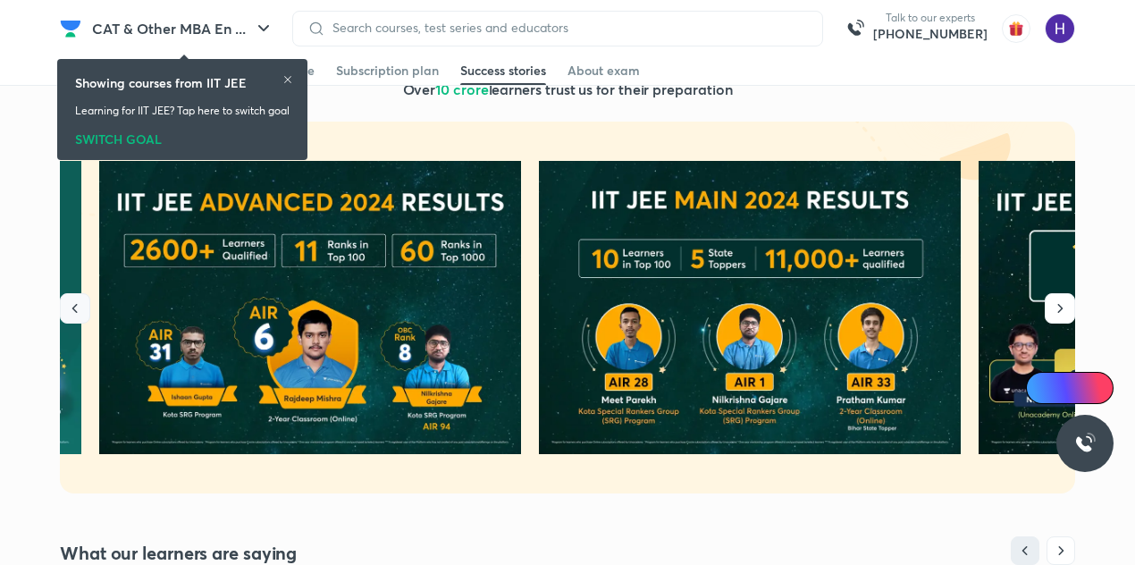
click at [63, 318] on button "button" at bounding box center [75, 308] width 30 height 30
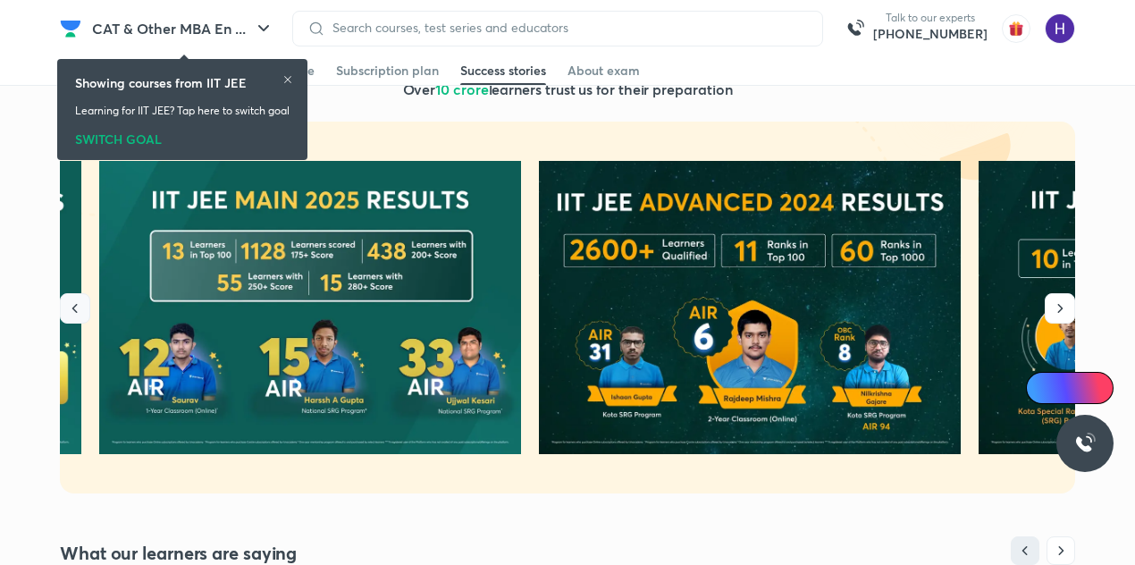
click at [63, 318] on button "button" at bounding box center [75, 308] width 30 height 30
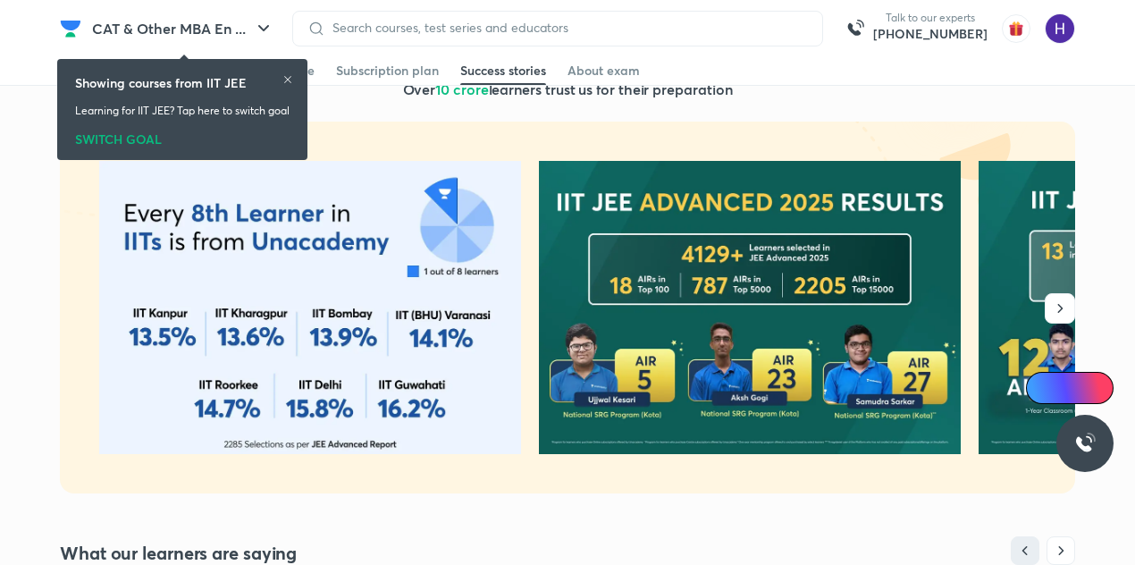
click at [63, 318] on div at bounding box center [567, 307] width 1015 height 293
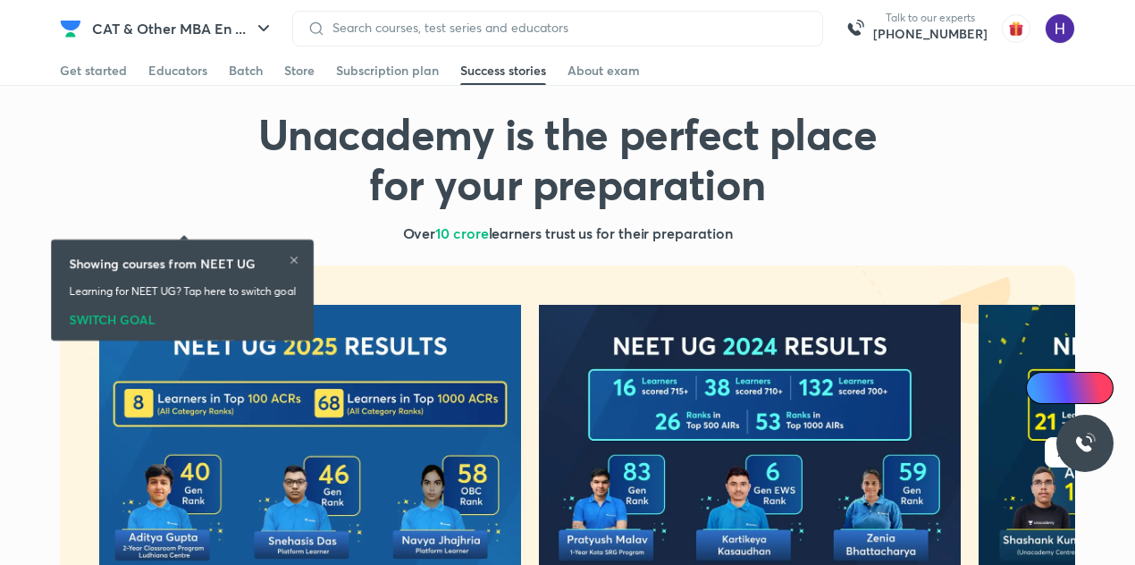
scroll to position [203, 0]
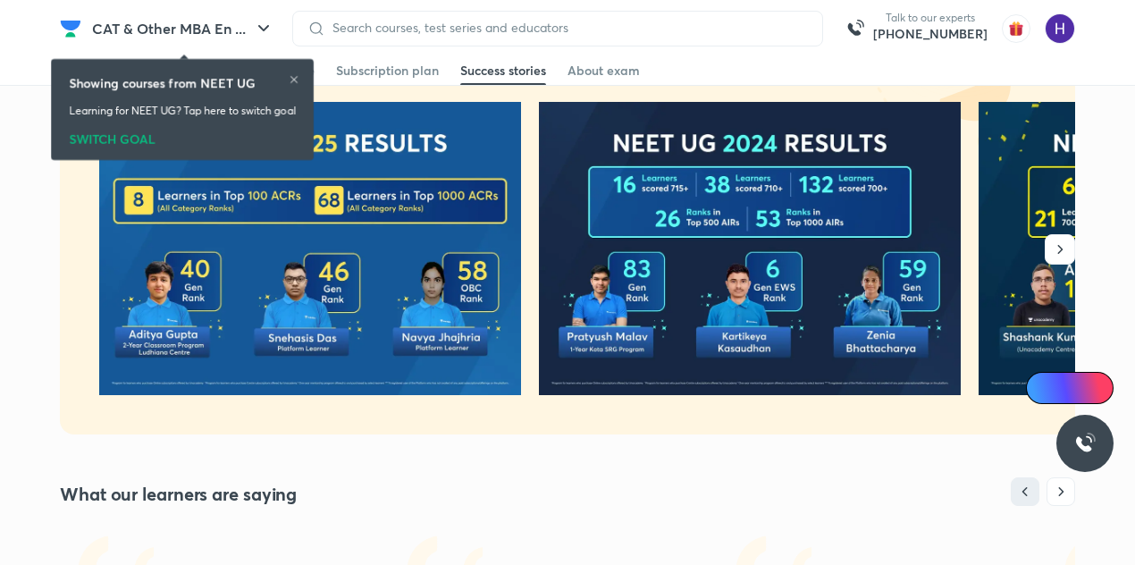
click at [1053, 253] on icon "button" at bounding box center [1060, 249] width 18 height 18
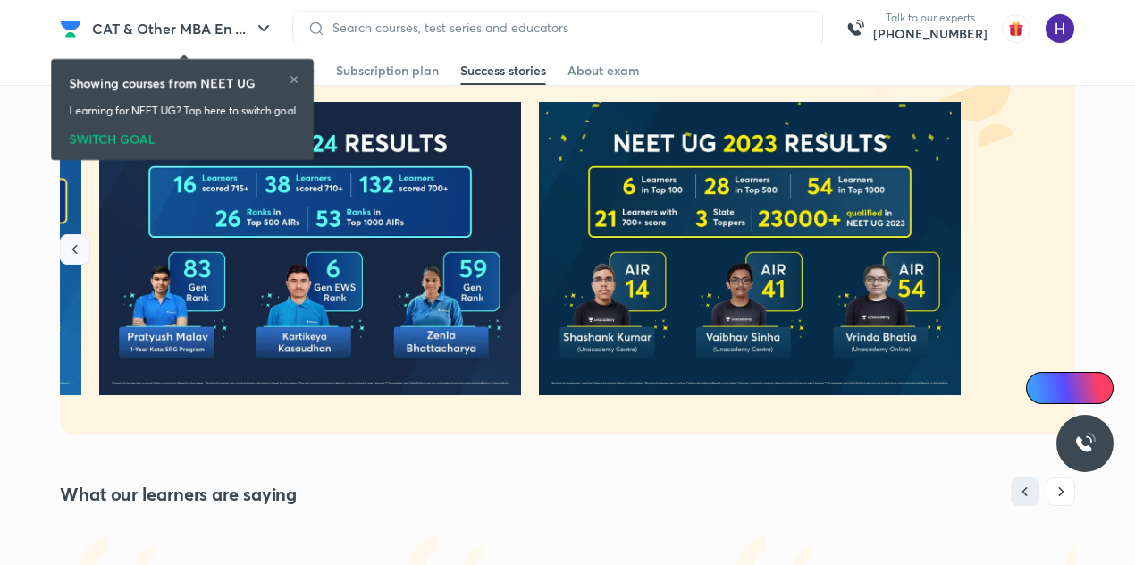
click at [63, 255] on button "button" at bounding box center [75, 249] width 30 height 30
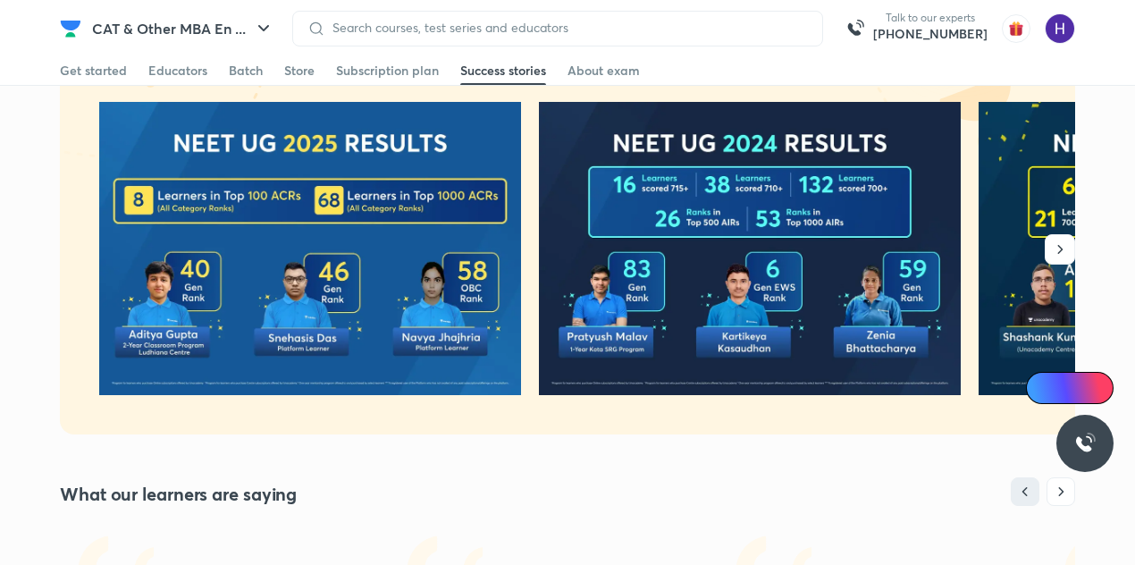
scroll to position [0, 0]
